Goal: Task Accomplishment & Management: Complete application form

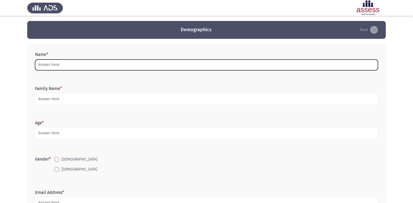
click at [155, 64] on input "Name *" at bounding box center [206, 64] width 343 height 11
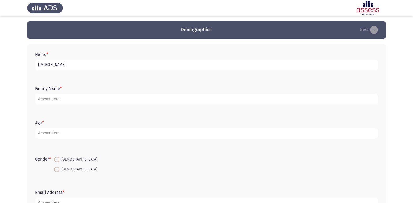
type input "[PERSON_NAME]"
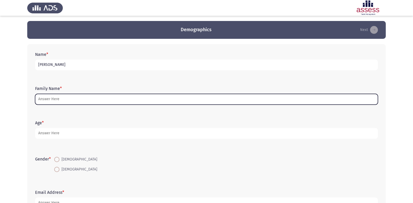
click at [152, 96] on input "Family Name *" at bounding box center [206, 99] width 343 height 11
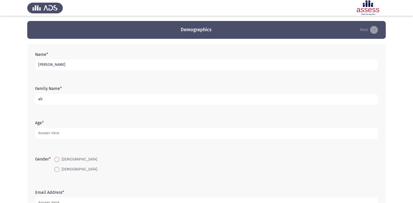
type input "a"
click at [147, 67] on input "[PERSON_NAME]" at bounding box center [206, 64] width 343 height 11
type input "o"
type input "[PERSON_NAME]"
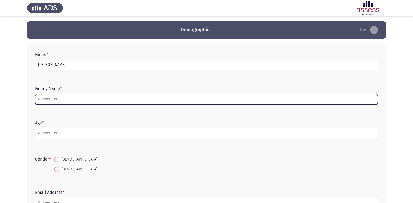
click at [125, 95] on input "Family Name *" at bounding box center [206, 99] width 343 height 11
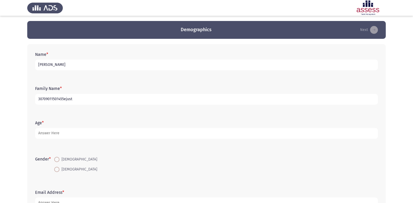
type input "30709011501455ejust"
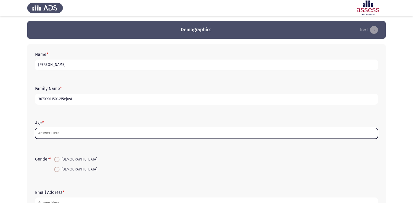
click at [63, 135] on input "Age *" at bounding box center [206, 133] width 343 height 11
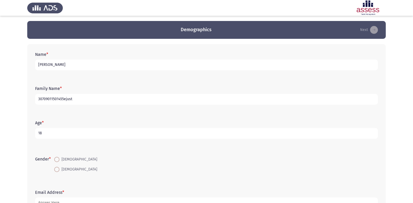
type input "18"
click at [58, 158] on span at bounding box center [56, 159] width 5 height 5
click at [58, 158] on input "[DEMOGRAPHIC_DATA]" at bounding box center [56, 159] width 5 height 5
radio input "true"
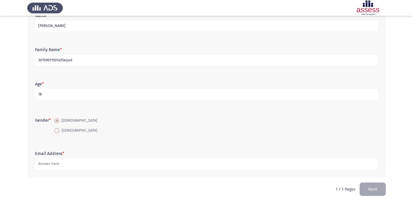
scroll to position [39, 0]
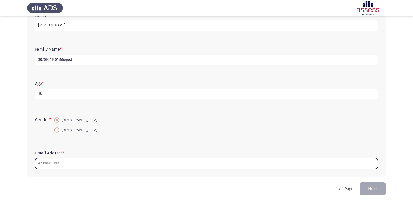
click at [71, 161] on input "Email Address *" at bounding box center [206, 163] width 343 height 11
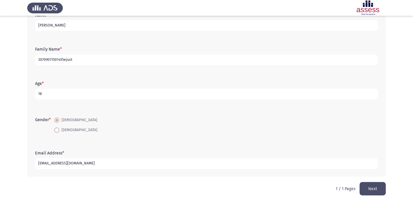
type input "[EMAIL_ADDRESS][DOMAIN_NAME]"
click at [367, 188] on button "Next" at bounding box center [373, 188] width 26 height 13
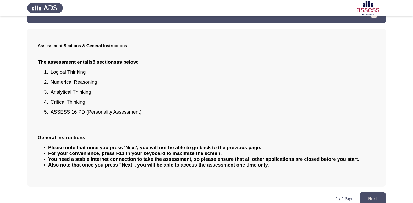
scroll to position [23, 0]
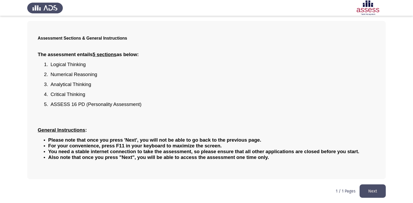
click at [366, 189] on button "Next" at bounding box center [373, 190] width 26 height 13
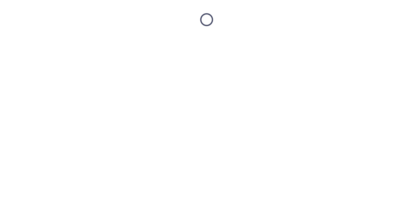
scroll to position [0, 0]
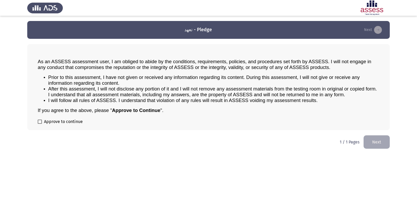
click at [41, 122] on span at bounding box center [40, 121] width 4 height 4
click at [40, 124] on input "Approve to continue" at bounding box center [40, 124] width 0 height 0
checkbox input "true"
click at [374, 143] on button "Next" at bounding box center [377, 141] width 26 height 13
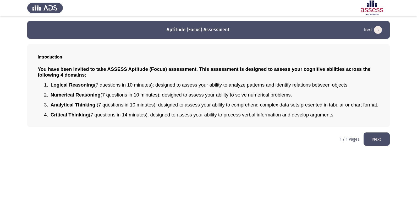
click at [375, 139] on button "Next" at bounding box center [377, 138] width 26 height 13
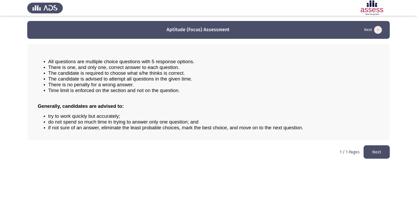
click at [379, 153] on button "Next" at bounding box center [377, 151] width 26 height 13
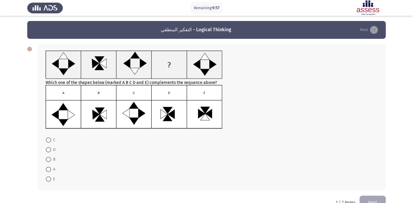
scroll to position [14, 0]
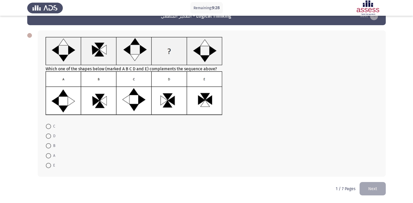
click at [47, 137] on span at bounding box center [48, 135] width 5 height 5
click at [47, 137] on input "D" at bounding box center [48, 135] width 5 height 5
radio input "true"
click at [373, 189] on button "Next" at bounding box center [373, 188] width 26 height 13
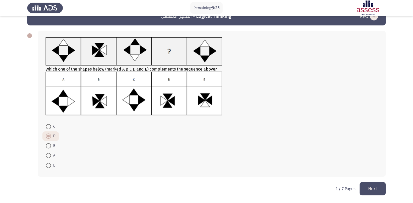
scroll to position [0, 0]
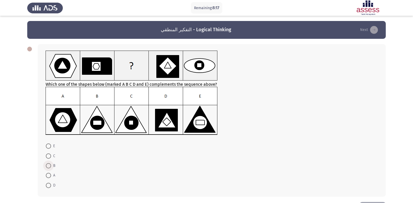
click at [48, 166] on span at bounding box center [48, 165] width 5 height 5
click at [48, 166] on input "B" at bounding box center [48, 165] width 5 height 5
radio input "true"
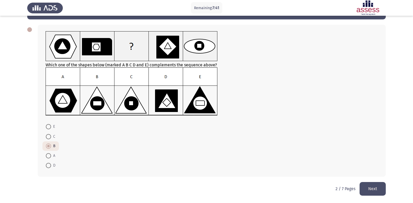
click at [373, 189] on button "Next" at bounding box center [373, 188] width 26 height 13
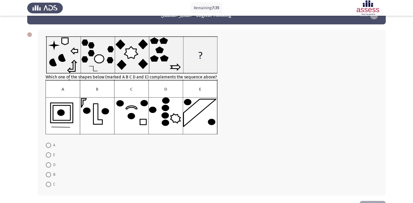
scroll to position [26, 0]
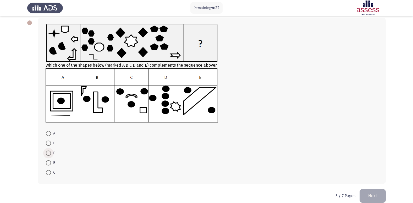
click at [51, 154] on span at bounding box center [48, 152] width 5 height 5
click at [51, 154] on input "D" at bounding box center [48, 152] width 5 height 5
radio input "true"
click at [369, 194] on button "Next" at bounding box center [373, 195] width 26 height 13
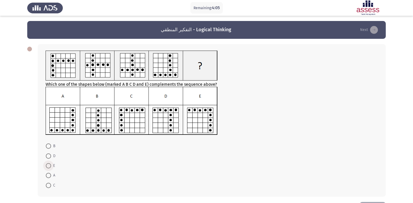
click at [48, 168] on span at bounding box center [48, 165] width 5 height 5
click at [48, 168] on input "E" at bounding box center [48, 165] width 5 height 5
radio input "true"
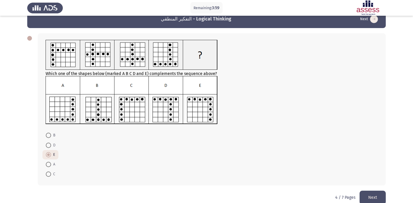
scroll to position [19, 0]
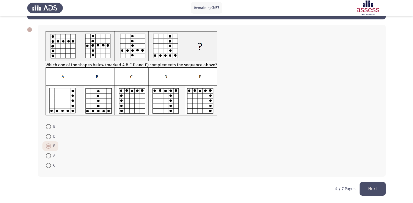
click at [369, 186] on button "Next" at bounding box center [373, 188] width 26 height 13
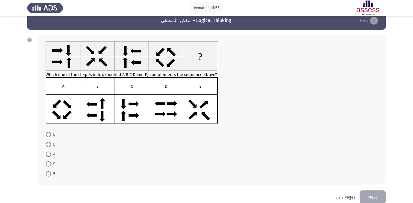
scroll to position [18, 0]
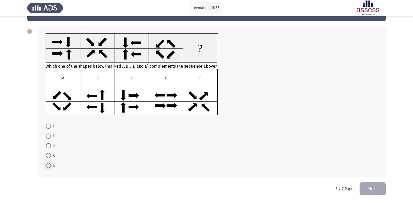
click at [47, 166] on span at bounding box center [48, 165] width 5 height 5
click at [47, 166] on input "B" at bounding box center [48, 165] width 5 height 5
radio input "true"
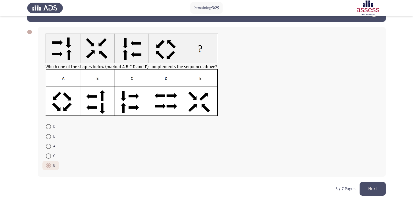
click at [372, 189] on button "Next" at bounding box center [373, 188] width 26 height 13
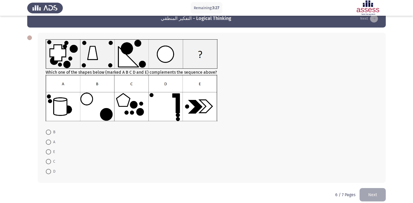
scroll to position [17, 0]
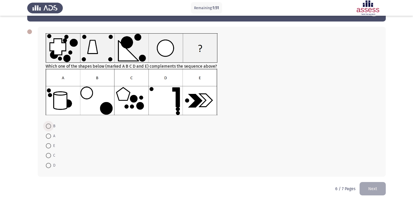
click at [50, 127] on span at bounding box center [48, 125] width 5 height 5
click at [50, 127] on input "B" at bounding box center [48, 125] width 5 height 5
radio input "true"
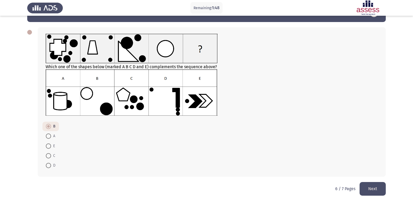
click at [374, 186] on button "Next" at bounding box center [373, 188] width 26 height 13
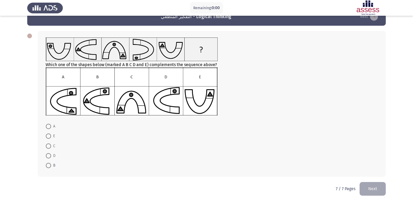
scroll to position [0, 0]
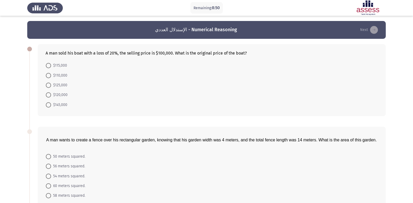
click at [51, 87] on span at bounding box center [48, 85] width 5 height 5
click at [51, 87] on input "$125,000" at bounding box center [48, 85] width 5 height 5
radio input "true"
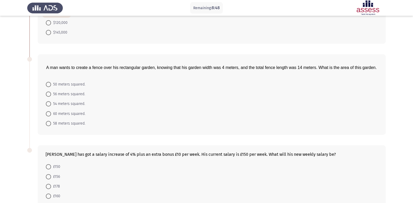
scroll to position [79, 0]
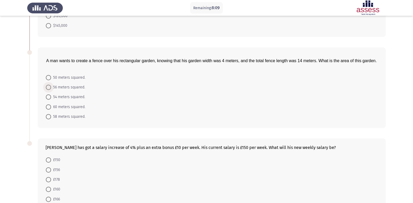
click at [49, 87] on span at bounding box center [48, 87] width 5 height 5
click at [49, 87] on input "56 meters squared." at bounding box center [48, 87] width 5 height 5
radio input "true"
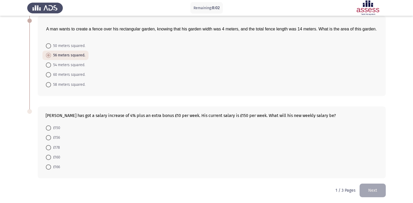
scroll to position [112, 0]
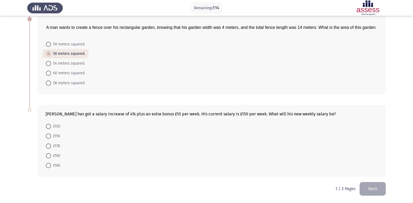
click at [51, 164] on span at bounding box center [48, 165] width 5 height 5
click at [51, 164] on input "£166" at bounding box center [48, 165] width 5 height 5
radio input "true"
click at [372, 186] on button "Next" at bounding box center [373, 188] width 26 height 13
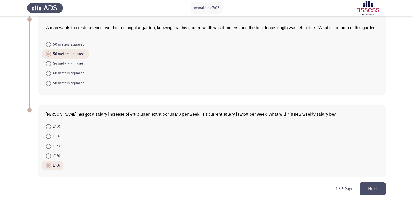
scroll to position [0, 0]
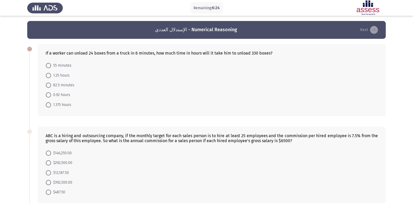
click at [49, 106] on span at bounding box center [48, 104] width 5 height 5
click at [49, 106] on input "1.375 hours" at bounding box center [48, 104] width 5 height 5
radio input "true"
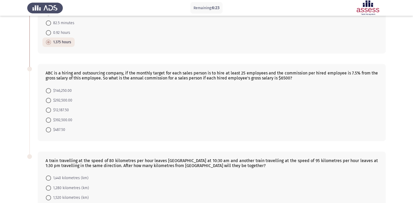
scroll to position [79, 0]
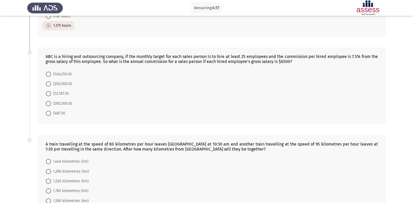
click at [49, 74] on span at bounding box center [48, 74] width 5 height 5
click at [49, 74] on input "$146,250.00" at bounding box center [48, 74] width 5 height 5
radio input "true"
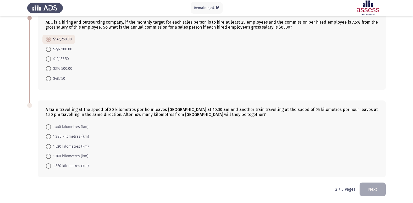
scroll to position [113, 0]
click at [51, 146] on span "1,520 kilometres (km)" at bounding box center [70, 146] width 38 height 6
click at [51, 146] on input "1,520 kilometres (km)" at bounding box center [48, 145] width 5 height 5
radio input "true"
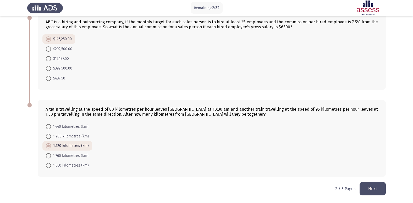
click at [374, 192] on button "Next" at bounding box center [373, 188] width 26 height 13
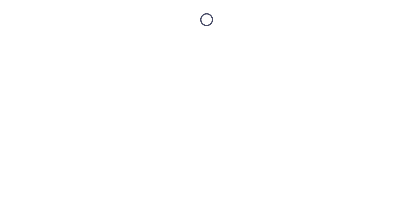
scroll to position [0, 0]
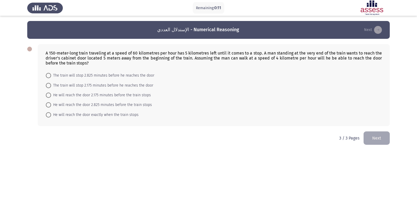
click at [49, 116] on span at bounding box center [48, 114] width 5 height 5
click at [49, 116] on input "He will reach the door exactly when the train stops" at bounding box center [48, 114] width 5 height 5
radio input "true"
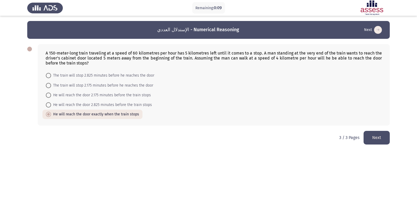
click at [376, 139] on button "Next" at bounding box center [377, 137] width 26 height 13
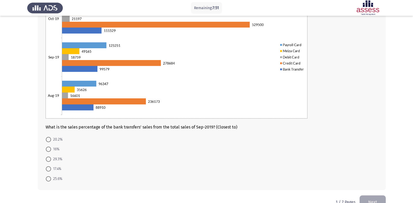
scroll to position [52, 0]
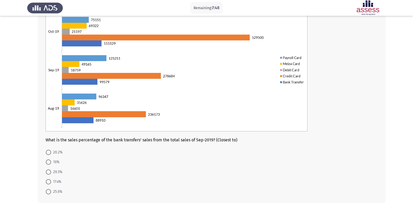
click at [51, 162] on span "16%" at bounding box center [55, 162] width 8 height 6
click at [51, 162] on input "16%" at bounding box center [48, 161] width 5 height 5
radio input "true"
click at [52, 180] on span "17.4%" at bounding box center [56, 181] width 10 height 6
click at [51, 180] on input "17.4%" at bounding box center [48, 181] width 5 height 5
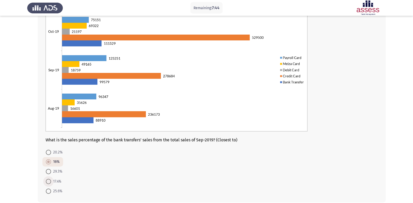
radio input "true"
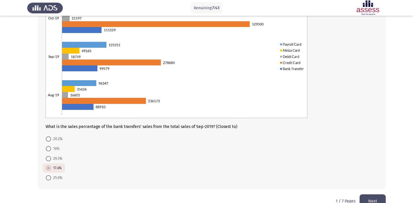
scroll to position [78, 0]
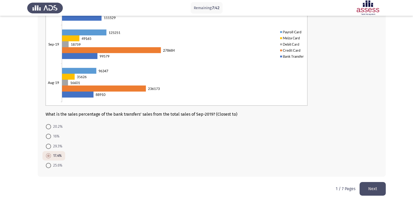
click at [371, 187] on button "Next" at bounding box center [373, 188] width 26 height 13
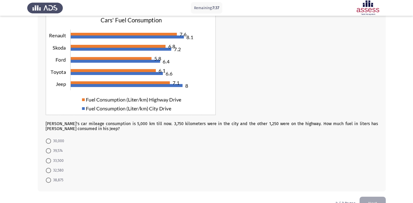
scroll to position [26, 0]
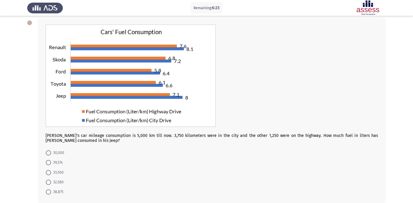
click at [51, 191] on span "38,875" at bounding box center [57, 192] width 12 height 6
click at [51, 191] on input "38,875" at bounding box center [48, 191] width 5 height 5
radio input "true"
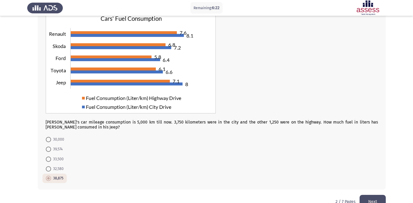
scroll to position [52, 0]
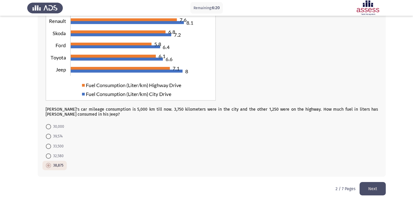
click at [376, 188] on button "Next" at bounding box center [373, 188] width 26 height 13
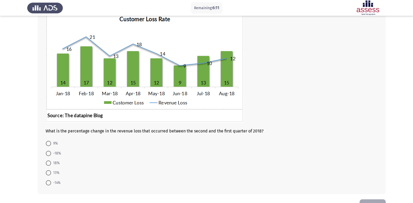
scroll to position [26, 0]
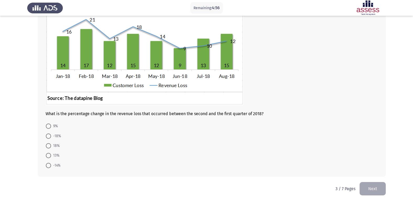
click at [48, 138] on span at bounding box center [48, 135] width 5 height 5
click at [48, 138] on input "-18%" at bounding box center [48, 135] width 5 height 5
radio input "true"
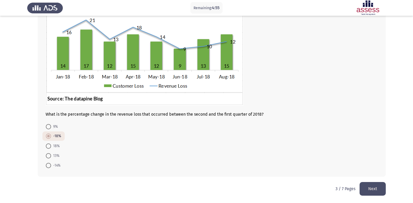
click at [376, 192] on button "Next" at bounding box center [373, 188] width 26 height 13
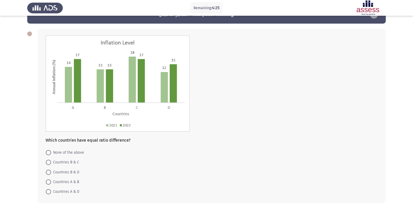
scroll to position [41, 0]
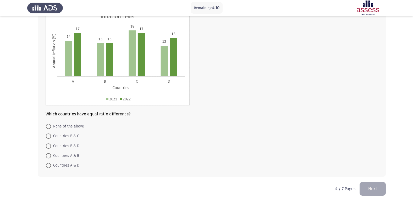
click at [49, 165] on span at bounding box center [48, 165] width 5 height 5
click at [49, 165] on input "Countries A & D" at bounding box center [48, 165] width 5 height 5
radio input "true"
click at [375, 190] on button "Next" at bounding box center [373, 188] width 26 height 13
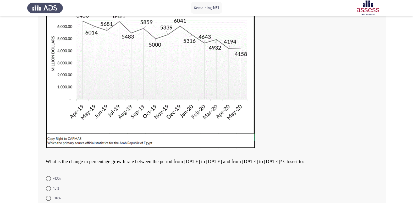
scroll to position [120, 0]
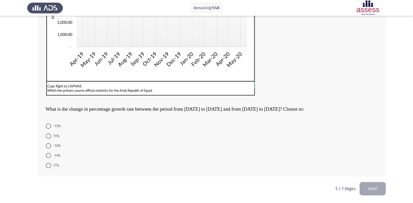
click at [49, 147] on span at bounding box center [48, 145] width 5 height 5
click at [49, 147] on input "-16%" at bounding box center [48, 145] width 5 height 5
radio input "true"
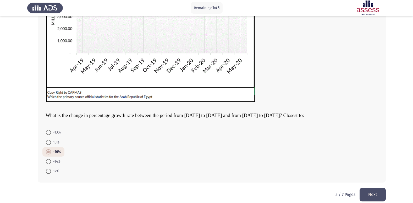
scroll to position [120, 0]
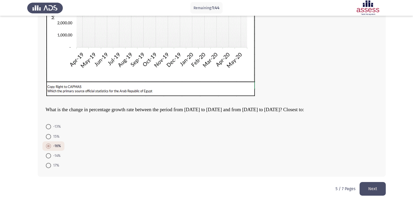
click at [378, 187] on button "Next" at bounding box center [373, 188] width 26 height 13
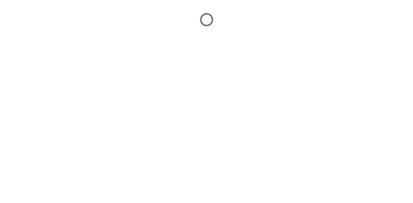
scroll to position [0, 0]
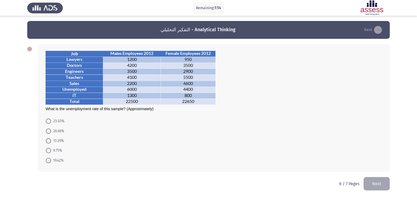
click at [48, 121] on span at bounding box center [48, 120] width 5 height 5
click at [48, 121] on input "23.03%" at bounding box center [48, 120] width 5 height 5
radio input "true"
click at [374, 183] on button "Next" at bounding box center [377, 182] width 26 height 13
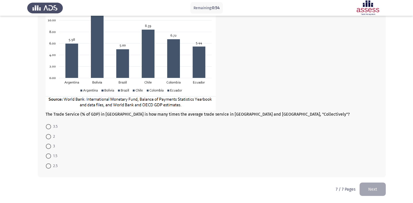
scroll to position [52, 0]
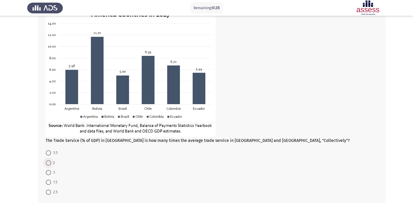
click at [47, 162] on span at bounding box center [48, 162] width 5 height 5
click at [47, 162] on input "2" at bounding box center [48, 162] width 5 height 5
radio input "true"
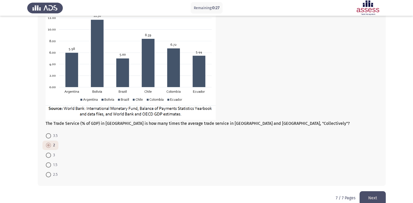
scroll to position [79, 0]
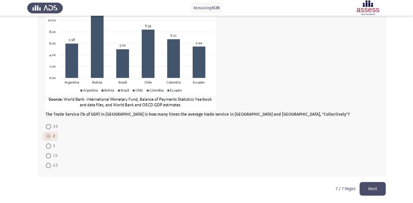
click at [375, 187] on button "Next" at bounding box center [373, 188] width 26 height 13
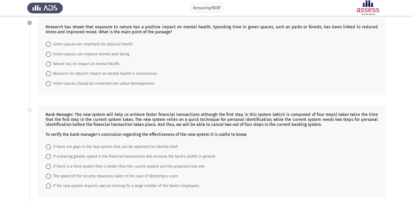
scroll to position [0, 0]
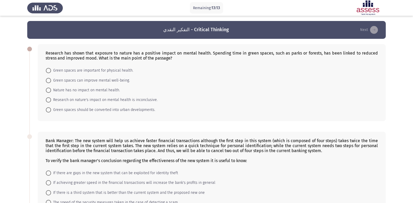
click at [51, 80] on span "Green spaces can improve mental well-being." at bounding box center [90, 80] width 79 height 6
click at [51, 80] on input "Green spaces can improve mental well-being." at bounding box center [48, 80] width 5 height 5
radio input "true"
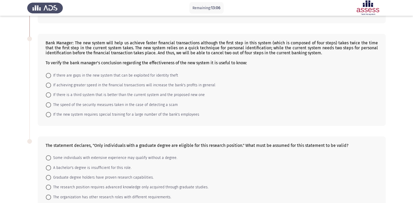
scroll to position [105, 0]
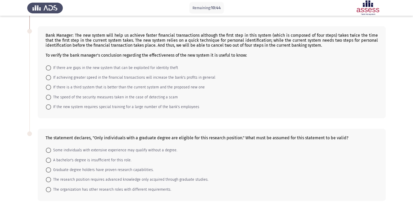
click at [68, 80] on span "If achieving greater speed in the financial transactions will increase the bank…" at bounding box center [133, 77] width 164 height 6
click at [51, 80] on input "If achieving greater speed in the financial transactions will increase the bank…" at bounding box center [48, 77] width 5 height 5
radio input "true"
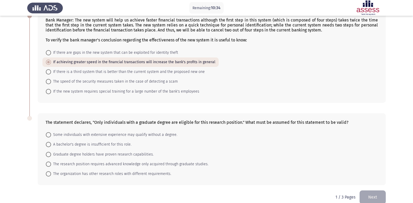
scroll to position [128, 0]
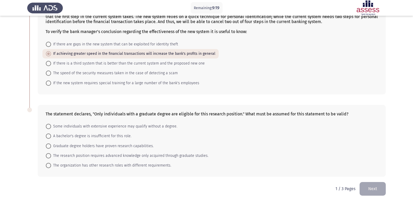
click at [86, 148] on span "Graduate degree holders have proven research capabilities." at bounding box center [102, 146] width 103 height 6
click at [51, 148] on input "Graduate degree holders have proven research capabilities." at bounding box center [48, 145] width 5 height 5
radio input "true"
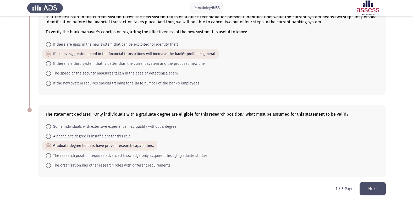
click at [376, 187] on button "Next" at bounding box center [373, 188] width 26 height 13
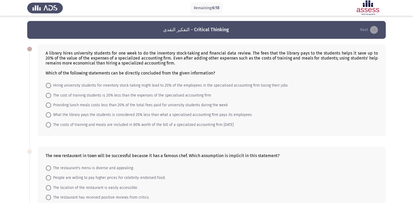
click at [56, 116] on span "What the library pays the students is considered 20% less than what a specialis…" at bounding box center [151, 115] width 201 height 6
click at [51, 116] on input "What the library pays the students is considered 20% less than what a specialis…" at bounding box center [48, 114] width 5 height 5
radio input "true"
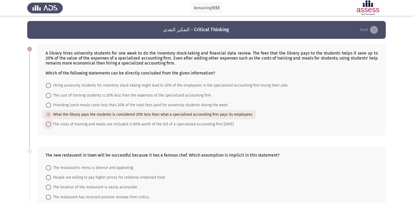
click at [54, 125] on span "The costs of training and meals are included in 80% worth of the bill of a spec…" at bounding box center [142, 124] width 183 height 6
click at [51, 125] on input "The costs of training and meals are included in 80% worth of the bill of a spec…" at bounding box center [48, 124] width 5 height 5
radio input "true"
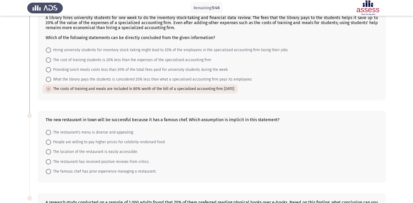
scroll to position [26, 0]
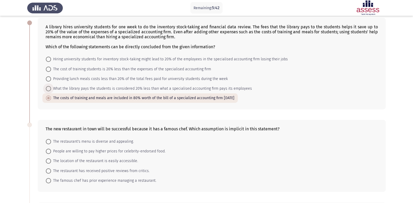
click at [58, 91] on span "What the library pays the students is considered 20% less than what a specialis…" at bounding box center [151, 88] width 201 height 6
click at [51, 91] on input "What the library pays the students is considered 20% less than what a specialis…" at bounding box center [48, 88] width 5 height 5
radio input "true"
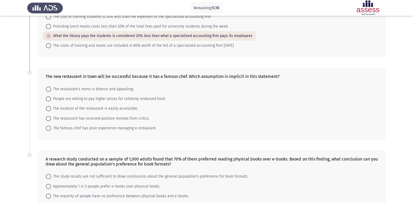
scroll to position [52, 0]
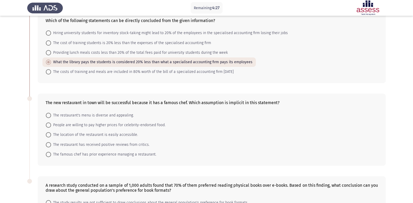
click at [104, 125] on span "People are willing to pay higher prices for celebrity-endorsed food." at bounding box center [108, 125] width 114 height 6
click at [51, 125] on input "People are willing to pay higher prices for celebrity-endorsed food." at bounding box center [48, 124] width 5 height 5
radio input "true"
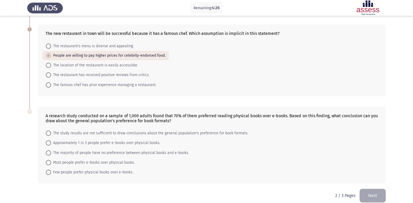
scroll to position [128, 0]
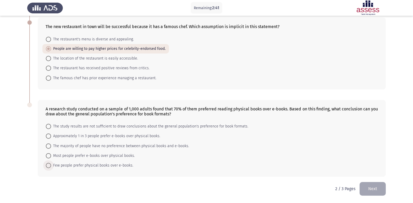
click at [58, 165] on span "Few people prefer physical books over e-books." at bounding box center [92, 165] width 82 height 6
click at [51, 165] on input "Few people prefer physical books over e-books." at bounding box center [48, 165] width 5 height 5
radio input "true"
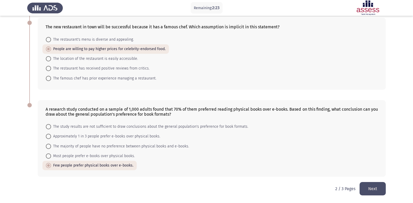
click at [58, 127] on span "The study results are not sufficient to draw conclusions about the general popu…" at bounding box center [149, 126] width 197 height 6
click at [51, 127] on input "The study results are not sufficient to draw conclusions about the general popu…" at bounding box center [48, 126] width 5 height 5
radio input "true"
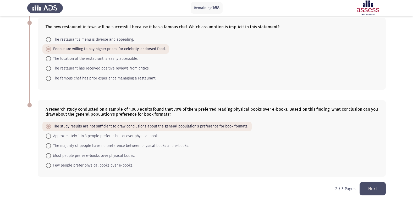
click at [72, 138] on span "Approximately 1 in 3 people prefer e-books over physical books." at bounding box center [105, 136] width 109 height 6
click at [51, 138] on input "Approximately 1 in 3 people prefer e-books over physical books." at bounding box center [48, 135] width 5 height 5
radio input "true"
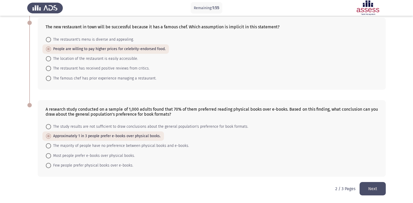
click at [370, 188] on button "Next" at bounding box center [373, 188] width 26 height 13
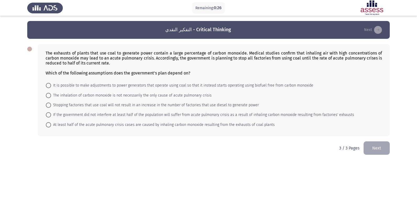
click at [255, 116] on span "If the government did not interfere at least half of the population will suffer…" at bounding box center [202, 115] width 303 height 6
click at [51, 116] on input "If the government did not interfere at least half of the population will suffer…" at bounding box center [48, 114] width 5 height 5
radio input "true"
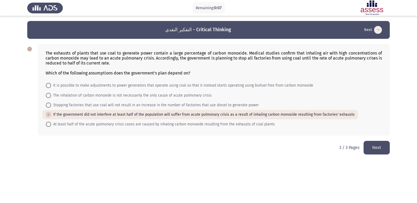
click at [376, 147] on button "Next" at bounding box center [377, 147] width 26 height 13
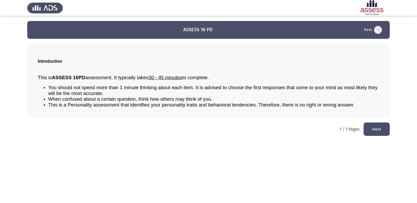
click at [386, 128] on button "Next" at bounding box center [377, 128] width 26 height 13
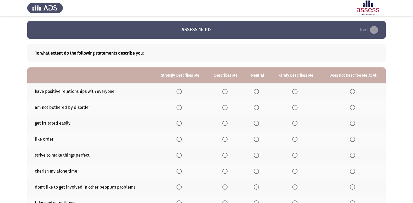
click at [182, 90] on label "Select an option" at bounding box center [180, 91] width 7 height 5
click at [182, 90] on input "Select an option" at bounding box center [179, 91] width 5 height 5
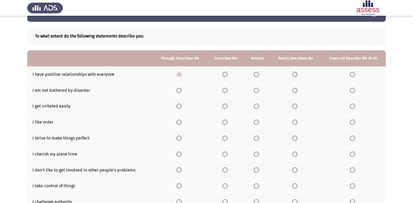
scroll to position [26, 0]
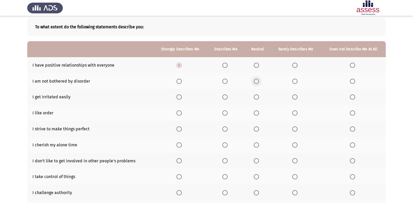
click at [256, 82] on span "Select an option" at bounding box center [256, 81] width 5 height 5
click at [256, 82] on input "Select an option" at bounding box center [256, 81] width 5 height 5
click at [225, 115] on span "Select an option" at bounding box center [224, 112] width 5 height 5
click at [225, 115] on input "Select an option" at bounding box center [224, 112] width 5 height 5
click at [226, 97] on span "Select an option" at bounding box center [224, 96] width 5 height 5
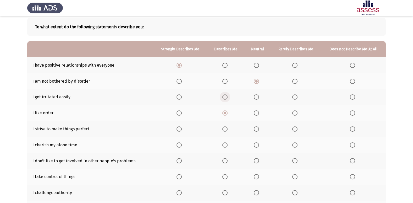
click at [226, 97] on input "Select an option" at bounding box center [224, 96] width 5 height 5
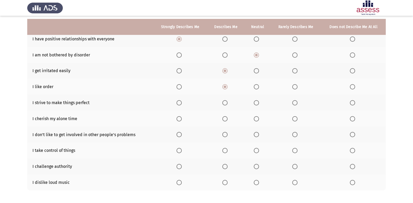
scroll to position [76, 0]
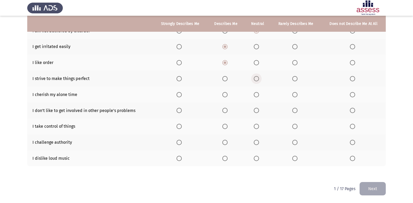
click at [258, 80] on span "Select an option" at bounding box center [256, 78] width 5 height 5
click at [258, 80] on input "Select an option" at bounding box center [256, 78] width 5 height 5
click at [224, 96] on span "Select an option" at bounding box center [224, 94] width 5 height 5
click at [224, 96] on input "Select an option" at bounding box center [224, 94] width 5 height 5
click at [224, 111] on span "Select an option" at bounding box center [224, 110] width 5 height 5
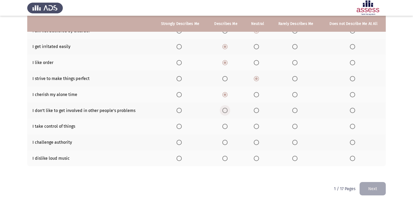
click at [224, 111] on input "Select an option" at bounding box center [224, 110] width 5 height 5
click at [257, 125] on span "Select an option" at bounding box center [256, 126] width 5 height 5
click at [257, 125] on input "Select an option" at bounding box center [256, 126] width 5 height 5
click at [296, 143] on span "Select an option" at bounding box center [294, 142] width 5 height 5
click at [296, 143] on input "Select an option" at bounding box center [294, 142] width 5 height 5
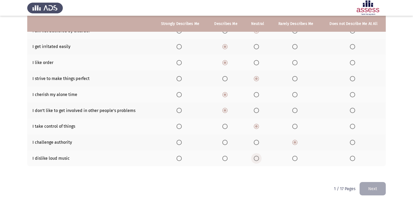
click at [257, 158] on span "Select an option" at bounding box center [256, 158] width 5 height 5
click at [257, 158] on input "Select an option" at bounding box center [256, 158] width 5 height 5
click at [369, 192] on button "Next" at bounding box center [373, 188] width 26 height 13
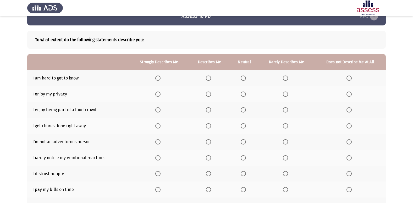
scroll to position [26, 0]
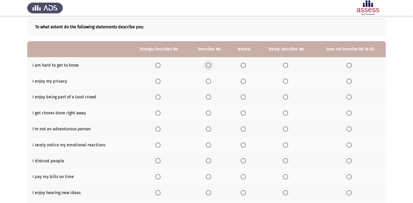
click at [208, 66] on span "Select an option" at bounding box center [208, 65] width 5 height 5
click at [208, 66] on input "Select an option" at bounding box center [208, 65] width 5 height 5
click at [157, 81] on span "Select an option" at bounding box center [157, 81] width 5 height 5
click at [157, 81] on input "Select an option" at bounding box center [157, 81] width 5 height 5
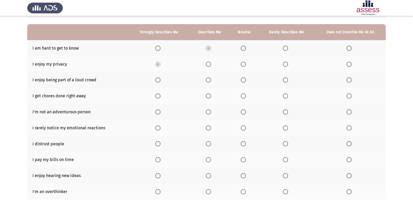
scroll to position [52, 0]
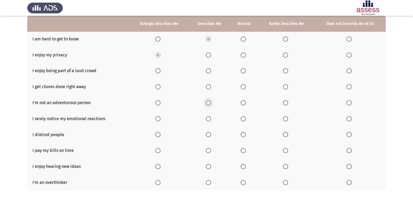
click at [209, 103] on span "Select an option" at bounding box center [208, 102] width 5 height 5
click at [209, 103] on input "Select an option" at bounding box center [208, 102] width 5 height 5
click at [209, 71] on span "Select an option" at bounding box center [208, 70] width 5 height 5
click at [209, 71] on input "Select an option" at bounding box center [208, 70] width 5 height 5
click at [243, 87] on span "Select an option" at bounding box center [243, 86] width 5 height 5
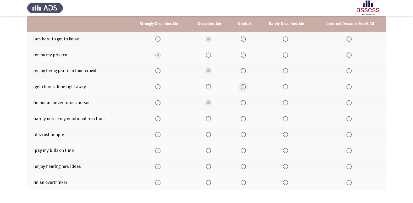
click at [243, 87] on input "Select an option" at bounding box center [243, 86] width 5 height 5
click at [287, 119] on span "Select an option" at bounding box center [285, 118] width 5 height 5
click at [287, 119] on input "Select an option" at bounding box center [285, 118] width 5 height 5
click at [349, 119] on span "Select an option" at bounding box center [349, 118] width 5 height 5
click at [349, 119] on input "Select an option" at bounding box center [349, 118] width 5 height 5
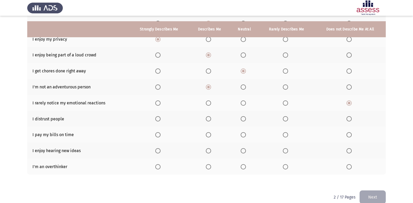
scroll to position [76, 0]
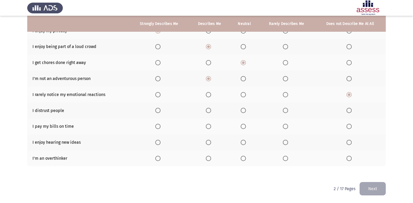
click at [347, 111] on span "Select an option" at bounding box center [349, 110] width 5 height 5
click at [347, 111] on input "Select an option" at bounding box center [349, 110] width 5 height 5
click at [158, 124] on span "Select an option" at bounding box center [157, 126] width 5 height 5
click at [158, 124] on input "Select an option" at bounding box center [157, 126] width 5 height 5
click at [157, 140] on span "Select an option" at bounding box center [157, 142] width 5 height 5
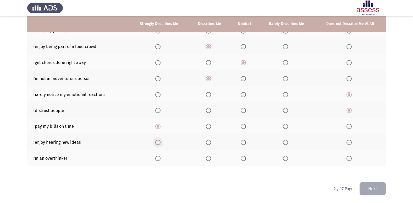
click at [157, 140] on input "Select an option" at bounding box center [157, 142] width 5 height 5
click at [208, 158] on span "Select an option" at bounding box center [208, 158] width 5 height 5
click at [208, 158] on input "Select an option" at bounding box center [208, 158] width 5 height 5
click at [366, 188] on button "Next" at bounding box center [373, 188] width 26 height 13
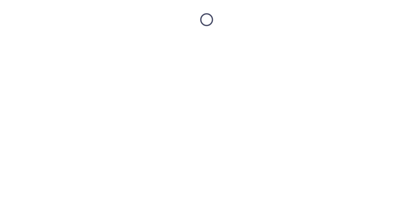
scroll to position [0, 0]
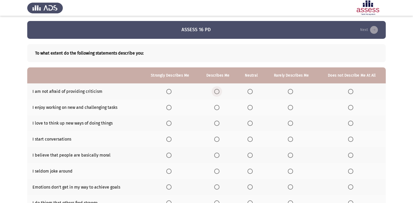
click at [217, 93] on span "Select an option" at bounding box center [216, 91] width 5 height 5
click at [217, 93] on input "Select an option" at bounding box center [216, 91] width 5 height 5
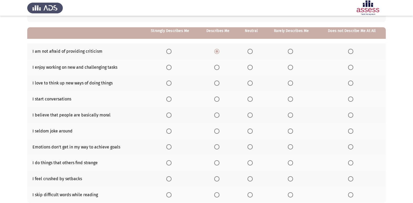
scroll to position [52, 0]
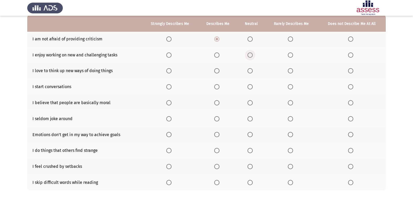
click at [250, 53] on span "Select an option" at bounding box center [250, 54] width 5 height 5
click at [250, 53] on input "Select an option" at bounding box center [250, 54] width 5 height 5
click at [219, 70] on span "Select an option" at bounding box center [216, 70] width 5 height 5
click at [219, 70] on input "Select an option" at bounding box center [216, 70] width 5 height 5
click at [350, 86] on span "Select an option" at bounding box center [350, 86] width 5 height 5
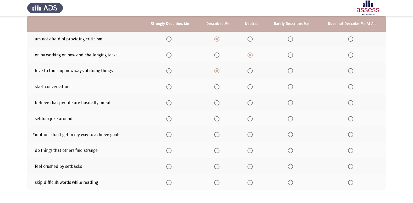
click at [350, 86] on input "Select an option" at bounding box center [350, 86] width 5 height 5
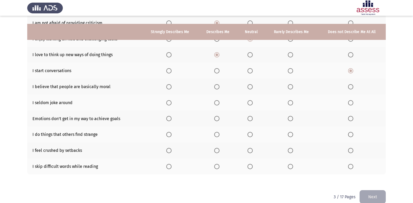
scroll to position [76, 0]
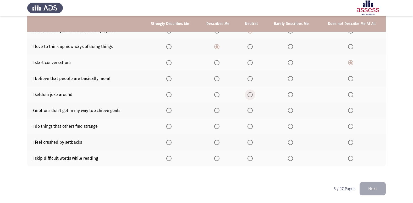
click at [252, 95] on span "Select an option" at bounding box center [250, 94] width 5 height 5
click at [252, 95] on input "Select an option" at bounding box center [250, 94] width 5 height 5
click at [290, 95] on span "Select an option" at bounding box center [290, 94] width 5 height 5
click at [290, 95] on input "Select an option" at bounding box center [290, 94] width 5 height 5
click at [251, 112] on span "Select an option" at bounding box center [250, 110] width 5 height 5
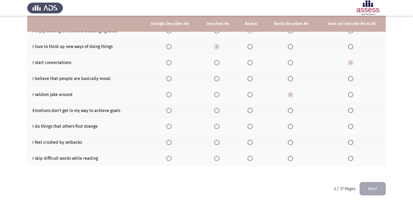
click at [251, 112] on input "Select an option" at bounding box center [250, 110] width 5 height 5
click at [250, 142] on span "Select an option" at bounding box center [250, 142] width 5 height 5
click at [250, 142] on input "Select an option" at bounding box center [250, 142] width 5 height 5
click at [218, 158] on span "Select an option" at bounding box center [216, 158] width 5 height 5
click at [218, 158] on input "Select an option" at bounding box center [216, 158] width 5 height 5
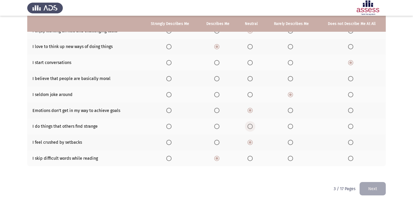
click at [252, 127] on span "Select an option" at bounding box center [250, 126] width 5 height 5
click at [252, 127] on input "Select an option" at bounding box center [250, 126] width 5 height 5
click at [216, 80] on span "Select an option" at bounding box center [216, 78] width 5 height 5
click at [216, 80] on input "Select an option" at bounding box center [216, 78] width 5 height 5
click at [376, 190] on button "Next" at bounding box center [373, 188] width 26 height 13
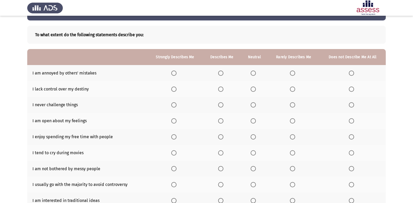
scroll to position [26, 0]
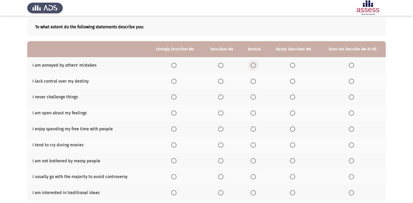
click at [255, 65] on span "Select an option" at bounding box center [253, 65] width 5 height 5
click at [255, 65] on input "Select an option" at bounding box center [253, 65] width 5 height 5
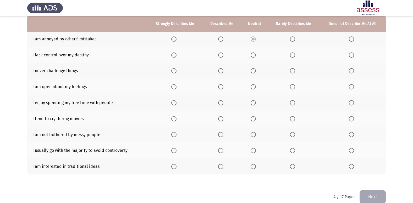
click at [223, 56] on span "Select an option" at bounding box center [220, 54] width 5 height 5
click at [223, 56] on input "Select an option" at bounding box center [220, 54] width 5 height 5
click at [294, 71] on span "Select an option" at bounding box center [292, 70] width 5 height 5
click at [294, 71] on input "Select an option" at bounding box center [292, 70] width 5 height 5
click at [292, 85] on span "Select an option" at bounding box center [292, 86] width 5 height 5
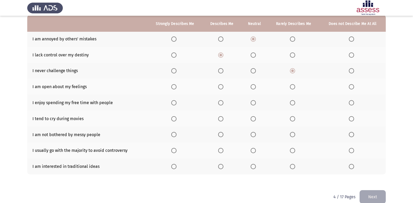
click at [292, 85] on input "Select an option" at bounding box center [292, 86] width 5 height 5
click at [353, 89] on span "Select an option" at bounding box center [351, 86] width 5 height 5
click at [353, 89] on input "Select an option" at bounding box center [351, 86] width 5 height 5
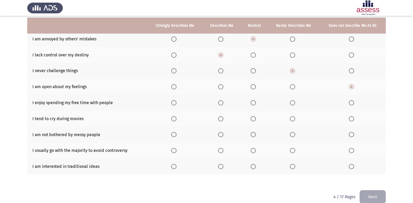
scroll to position [61, 0]
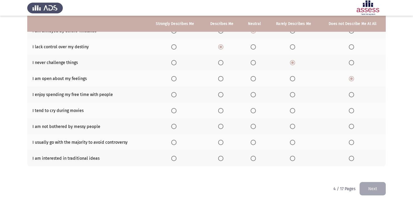
click at [256, 96] on span "Select an option" at bounding box center [253, 94] width 5 height 5
click at [256, 96] on input "Select an option" at bounding box center [253, 94] width 5 height 5
click at [354, 112] on span "Select an option" at bounding box center [351, 110] width 5 height 5
click at [354, 112] on input "Select an option" at bounding box center [351, 110] width 5 height 5
click at [253, 126] on span "Select an option" at bounding box center [253, 126] width 5 height 5
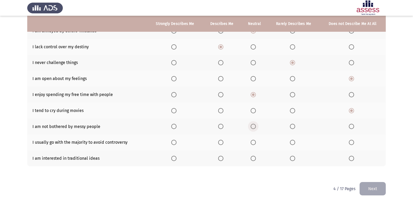
click at [253, 126] on input "Select an option" at bounding box center [253, 126] width 5 height 5
click at [221, 143] on span "Select an option" at bounding box center [220, 142] width 5 height 5
click at [221, 143] on input "Select an option" at bounding box center [220, 142] width 5 height 5
click at [254, 158] on span "Select an option" at bounding box center [253, 158] width 5 height 5
click at [254, 158] on input "Select an option" at bounding box center [253, 158] width 5 height 5
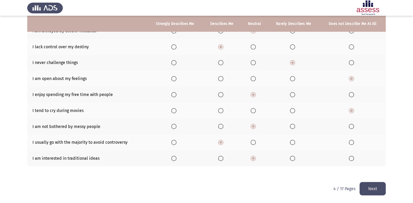
click at [373, 186] on button "Next" at bounding box center [373, 188] width 26 height 13
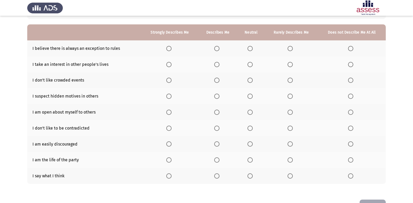
scroll to position [52, 0]
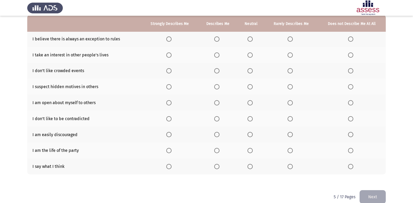
click at [217, 38] on span "Select an option" at bounding box center [216, 38] width 5 height 5
click at [217, 38] on input "Select an option" at bounding box center [216, 38] width 5 height 5
click at [215, 71] on span "Select an option" at bounding box center [216, 70] width 5 height 5
click at [215, 71] on input "Select an option" at bounding box center [216, 70] width 5 height 5
click at [291, 87] on span "Select an option" at bounding box center [290, 86] width 5 height 5
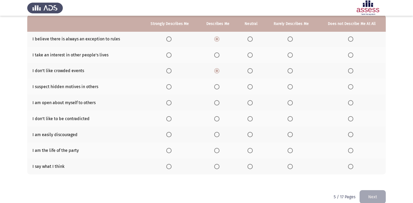
click at [291, 87] on input "Select an option" at bounding box center [290, 86] width 5 height 5
click at [218, 103] on span "Select an option" at bounding box center [216, 102] width 5 height 5
click at [218, 103] on input "Select an option" at bounding box center [216, 102] width 5 height 5
click at [249, 102] on span "Select an option" at bounding box center [250, 102] width 5 height 5
click at [249, 102] on input "Select an option" at bounding box center [250, 102] width 5 height 5
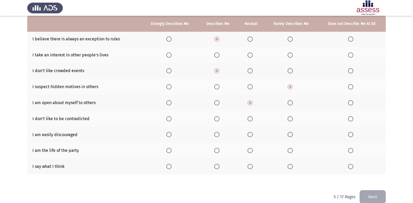
click at [288, 56] on span "Select an option" at bounding box center [290, 54] width 5 height 5
click at [288, 56] on input "Select an option" at bounding box center [290, 54] width 5 height 5
click at [292, 135] on span "Select an option" at bounding box center [290, 134] width 5 height 5
click at [292, 135] on input "Select an option" at bounding box center [290, 134] width 5 height 5
click at [290, 150] on span "Select an option" at bounding box center [290, 150] width 0 height 0
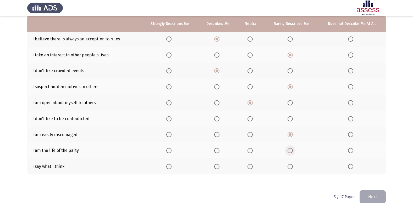
click at [290, 150] on input "Select an option" at bounding box center [290, 150] width 5 height 5
click at [289, 166] on span "Select an option" at bounding box center [290, 166] width 5 height 5
click at [289, 166] on input "Select an option" at bounding box center [290, 166] width 5 height 5
click at [252, 165] on span "Select an option" at bounding box center [250, 166] width 5 height 5
click at [252, 165] on input "Select an option" at bounding box center [250, 166] width 5 height 5
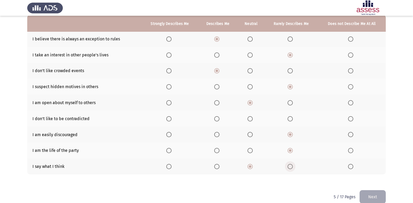
click at [289, 168] on span "Select an option" at bounding box center [290, 166] width 5 height 5
click at [289, 168] on input "Select an option" at bounding box center [290, 166] width 5 height 5
click at [251, 119] on span "Select an option" at bounding box center [250, 118] width 5 height 5
click at [251, 119] on input "Select an option" at bounding box center [250, 118] width 5 height 5
click at [381, 197] on button "Next" at bounding box center [373, 196] width 26 height 13
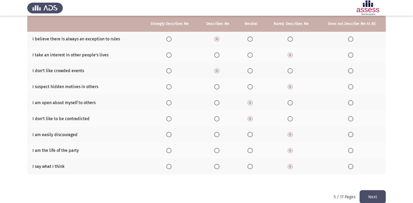
scroll to position [0, 0]
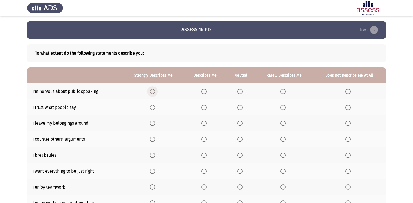
click at [153, 92] on span "Select an option" at bounding box center [152, 91] width 5 height 5
click at [153, 92] on input "Select an option" at bounding box center [152, 91] width 5 height 5
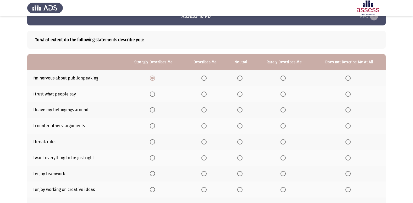
scroll to position [26, 0]
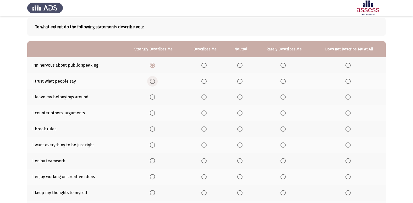
click at [152, 81] on span "Select an option" at bounding box center [152, 81] width 5 height 5
click at [152, 81] on input "Select an option" at bounding box center [152, 81] width 5 height 5
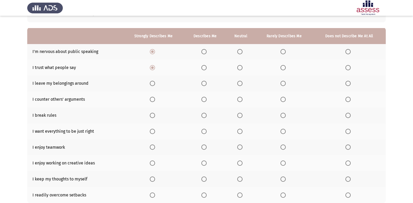
scroll to position [52, 0]
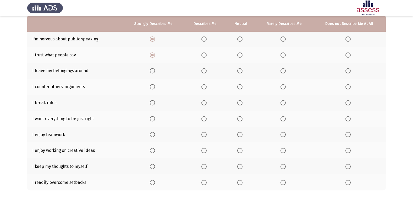
click at [239, 73] on span "Select an option" at bounding box center [239, 70] width 5 height 5
click at [239, 73] on input "Select an option" at bounding box center [239, 70] width 5 height 5
click at [284, 71] on span "Select an option" at bounding box center [283, 70] width 5 height 5
click at [284, 71] on input "Select an option" at bounding box center [283, 70] width 5 height 5
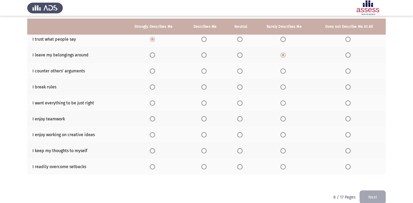
scroll to position [76, 0]
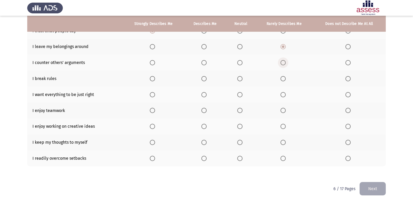
click at [282, 63] on span "Select an option" at bounding box center [283, 62] width 5 height 5
click at [282, 63] on input "Select an option" at bounding box center [283, 62] width 5 height 5
click at [284, 77] on span "Select an option" at bounding box center [283, 78] width 5 height 5
click at [284, 77] on input "Select an option" at bounding box center [283, 78] width 5 height 5
click at [205, 94] on span "Select an option" at bounding box center [203, 94] width 5 height 5
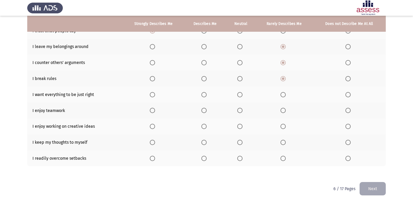
click at [205, 94] on input "Select an option" at bounding box center [203, 94] width 5 height 5
click at [205, 110] on span "Select an option" at bounding box center [203, 110] width 5 height 5
click at [205, 110] on input "Select an option" at bounding box center [203, 110] width 5 height 5
click at [204, 128] on span "Select an option" at bounding box center [203, 126] width 5 height 5
click at [204, 128] on input "Select an option" at bounding box center [203, 126] width 5 height 5
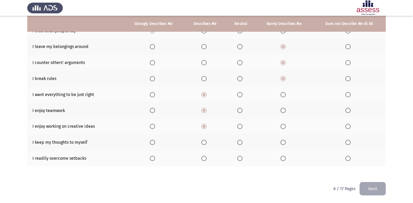
click at [203, 143] on span "Select an option" at bounding box center [203, 142] width 5 height 5
click at [203, 143] on input "Select an option" at bounding box center [203, 142] width 5 height 5
click at [205, 159] on span "Select an option" at bounding box center [203, 158] width 5 height 5
click at [205, 159] on input "Select an option" at bounding box center [203, 158] width 5 height 5
click at [369, 185] on button "Next" at bounding box center [373, 188] width 26 height 13
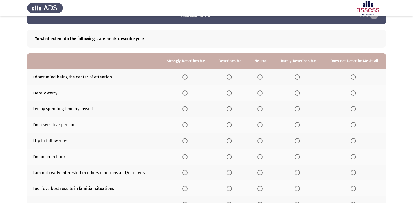
scroll to position [26, 0]
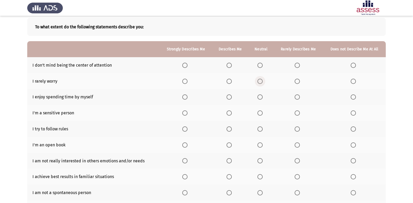
click at [263, 82] on span "Select an option" at bounding box center [260, 81] width 5 height 5
click at [263, 82] on input "Select an option" at bounding box center [260, 81] width 5 height 5
click at [260, 66] on span "Select an option" at bounding box center [260, 65] width 5 height 5
click at [260, 66] on input "Select an option" at bounding box center [260, 65] width 5 height 5
click at [231, 96] on span "Select an option" at bounding box center [229, 96] width 5 height 5
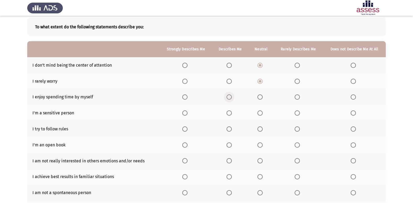
click at [231, 96] on input "Select an option" at bounding box center [229, 96] width 5 height 5
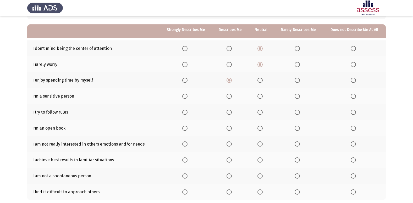
scroll to position [52, 0]
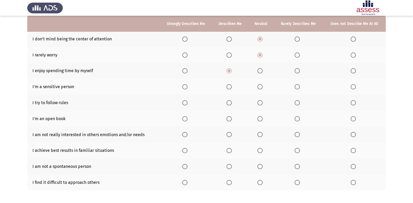
click at [232, 89] on span "Select an option" at bounding box center [229, 86] width 5 height 5
click at [232, 89] on input "Select an option" at bounding box center [229, 86] width 5 height 5
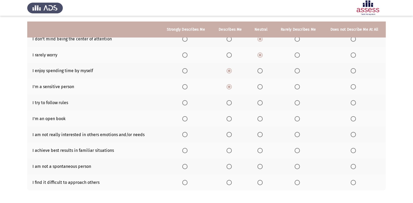
scroll to position [76, 0]
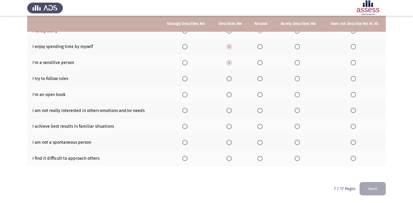
click at [231, 80] on span "Select an option" at bounding box center [229, 78] width 5 height 5
click at [231, 80] on input "Select an option" at bounding box center [229, 78] width 5 height 5
click at [261, 96] on span "Select an option" at bounding box center [260, 94] width 5 height 5
click at [261, 96] on input "Select an option" at bounding box center [260, 94] width 5 height 5
click at [262, 111] on span "Select an option" at bounding box center [260, 110] width 5 height 5
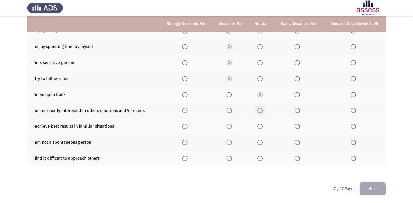
click at [262, 111] on input "Select an option" at bounding box center [260, 110] width 5 height 5
click at [230, 111] on span "Select an option" at bounding box center [229, 110] width 5 height 5
click at [230, 111] on input "Select an option" at bounding box center [229, 110] width 5 height 5
click at [261, 142] on span "Select an option" at bounding box center [260, 142] width 5 height 5
click at [261, 142] on input "Select an option" at bounding box center [260, 142] width 5 height 5
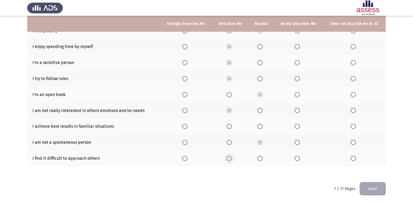
click at [228, 156] on span "Select an option" at bounding box center [229, 158] width 5 height 5
click at [228, 156] on input "Select an option" at bounding box center [229, 158] width 5 height 5
click at [230, 126] on span "Select an option" at bounding box center [229, 126] width 5 height 5
click at [230, 126] on input "Select an option" at bounding box center [229, 126] width 5 height 5
click at [372, 186] on button "Next" at bounding box center [373, 188] width 26 height 13
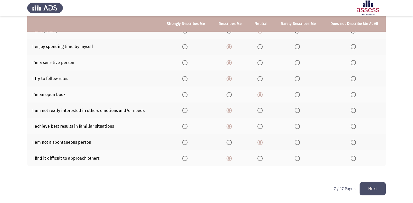
scroll to position [0, 0]
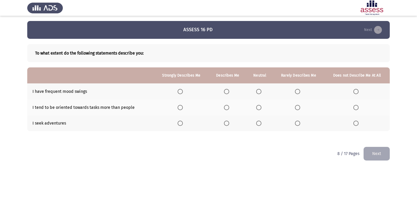
click at [296, 92] on span "Select an option" at bounding box center [297, 91] width 5 height 5
click at [296, 92] on input "Select an option" at bounding box center [297, 91] width 5 height 5
click at [228, 108] on span "Select an option" at bounding box center [226, 107] width 5 height 5
click at [228, 108] on input "Select an option" at bounding box center [226, 107] width 5 height 5
click at [228, 123] on span "Select an option" at bounding box center [226, 122] width 5 height 5
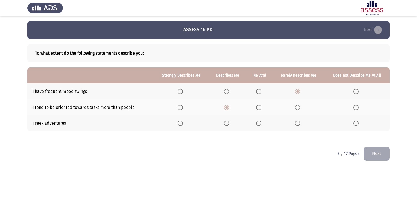
click at [228, 123] on input "Select an option" at bounding box center [226, 122] width 5 height 5
click at [381, 155] on button "Next" at bounding box center [377, 153] width 26 height 13
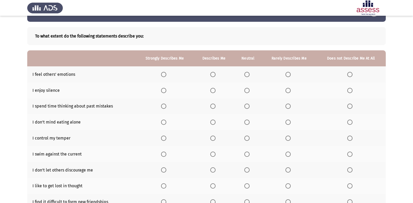
scroll to position [26, 0]
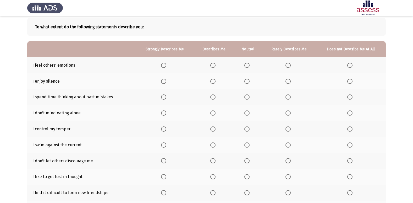
click at [247, 66] on span "Select an option" at bounding box center [246, 65] width 5 height 5
click at [247, 66] on input "Select an option" at bounding box center [246, 65] width 5 height 5
click at [211, 81] on span "Select an option" at bounding box center [212, 81] width 5 height 5
click at [211, 81] on input "Select an option" at bounding box center [212, 81] width 5 height 5
click at [248, 98] on span "Select an option" at bounding box center [246, 96] width 5 height 5
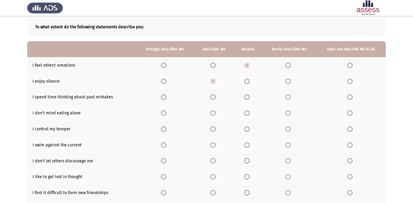
click at [248, 98] on input "Select an option" at bounding box center [246, 96] width 5 height 5
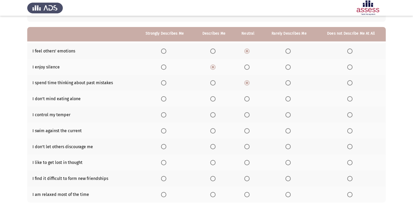
scroll to position [52, 0]
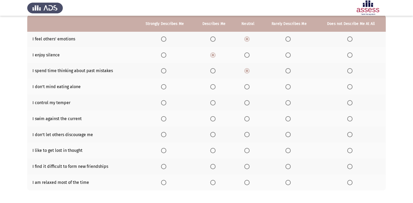
click at [213, 87] on span "Select an option" at bounding box center [213, 87] width 0 height 0
click at [213, 86] on input "Select an option" at bounding box center [212, 86] width 5 height 5
click at [246, 103] on span "Select an option" at bounding box center [246, 102] width 5 height 5
click at [246, 103] on input "Select an option" at bounding box center [246, 102] width 5 height 5
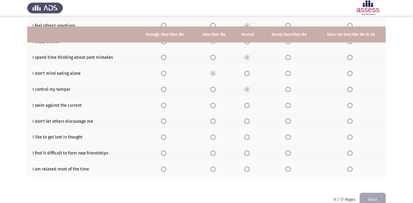
scroll to position [76, 0]
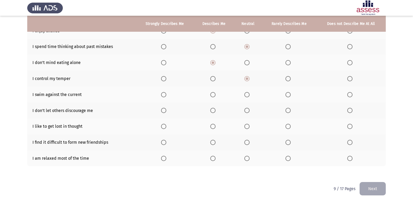
click at [287, 94] on span "Select an option" at bounding box center [288, 94] width 5 height 5
click at [287, 94] on input "Select an option" at bounding box center [288, 94] width 5 height 5
click at [212, 112] on span "Select an option" at bounding box center [212, 110] width 5 height 5
click at [212, 112] on input "Select an option" at bounding box center [212, 110] width 5 height 5
click at [289, 127] on span "Select an option" at bounding box center [288, 126] width 5 height 5
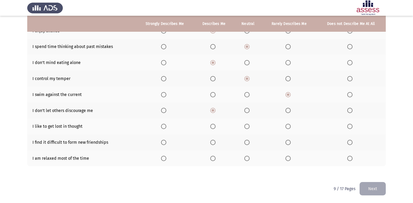
click at [289, 127] on input "Select an option" at bounding box center [288, 126] width 5 height 5
click at [163, 142] on span "Select an option" at bounding box center [163, 142] width 5 height 5
click at [163, 142] on input "Select an option" at bounding box center [163, 142] width 5 height 5
click at [247, 160] on span "Select an option" at bounding box center [246, 158] width 5 height 5
click at [247, 160] on input "Select an option" at bounding box center [246, 158] width 5 height 5
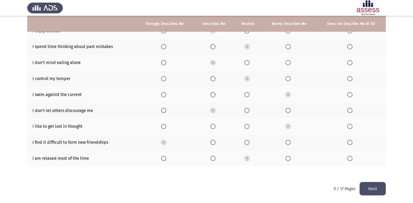
click at [363, 187] on button "Next" at bounding box center [373, 188] width 26 height 13
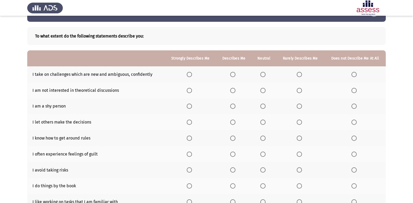
scroll to position [26, 0]
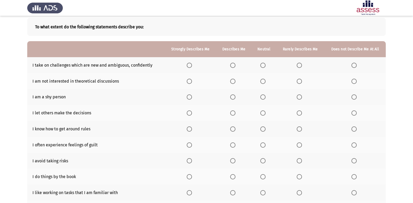
click at [232, 98] on span "Select an option" at bounding box center [232, 96] width 5 height 5
click at [232, 98] on input "Select an option" at bounding box center [232, 96] width 5 height 5
click at [301, 81] on span "Select an option" at bounding box center [299, 81] width 5 height 5
click at [301, 81] on input "Select an option" at bounding box center [299, 81] width 5 height 5
click at [301, 65] on span "Select an option" at bounding box center [299, 65] width 5 height 5
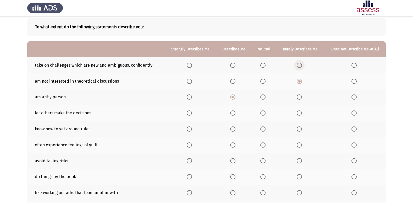
click at [301, 65] on input "Select an option" at bounding box center [299, 65] width 5 height 5
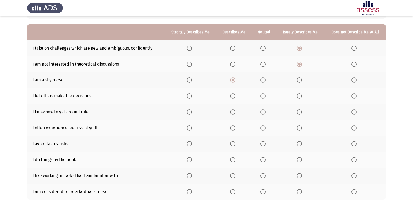
scroll to position [52, 0]
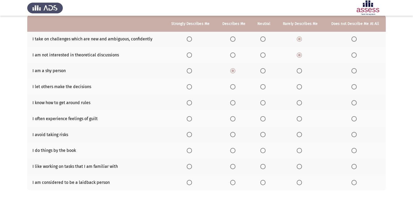
click at [265, 88] on span "Select an option" at bounding box center [262, 86] width 5 height 5
click at [265, 88] on input "Select an option" at bounding box center [262, 86] width 5 height 5
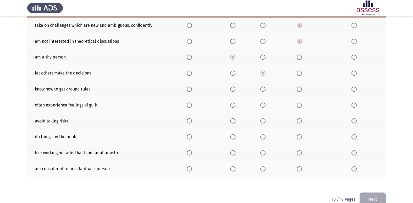
scroll to position [76, 0]
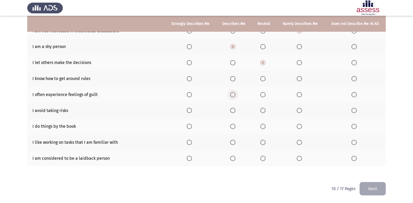
click at [232, 97] on span "Select an option" at bounding box center [232, 94] width 5 height 5
click at [232, 97] on input "Select an option" at bounding box center [232, 94] width 5 height 5
click at [233, 110] on span "Select an option" at bounding box center [233, 110] width 0 height 0
click at [234, 110] on input "Select an option" at bounding box center [232, 110] width 5 height 5
click at [262, 142] on span "Select an option" at bounding box center [262, 142] width 5 height 5
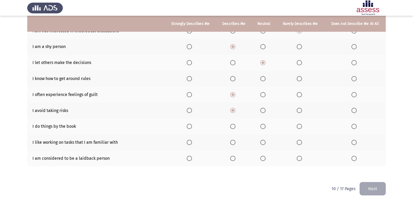
click at [262, 142] on input "Select an option" at bounding box center [262, 142] width 5 height 5
click at [300, 160] on span "Select an option" at bounding box center [299, 158] width 5 height 5
click at [300, 160] on input "Select an option" at bounding box center [299, 158] width 5 height 5
click at [234, 127] on span "Select an option" at bounding box center [232, 126] width 5 height 5
click at [234, 127] on input "Select an option" at bounding box center [232, 126] width 5 height 5
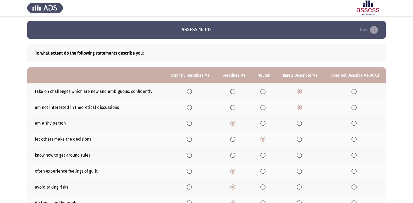
scroll to position [26, 0]
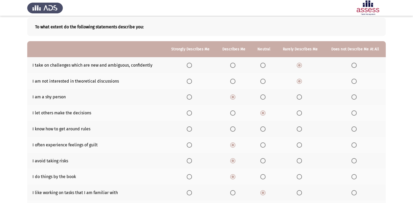
click at [261, 130] on span "Select an option" at bounding box center [262, 128] width 5 height 5
click at [261, 130] on input "Select an option" at bounding box center [262, 128] width 5 height 5
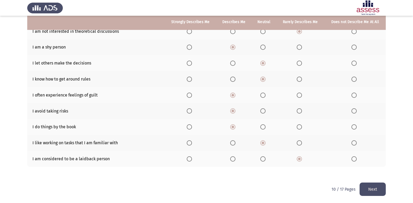
scroll to position [76, 0]
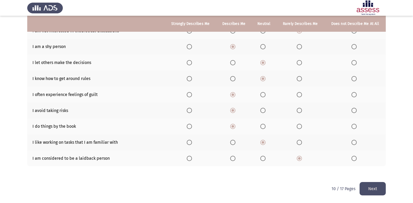
click at [370, 186] on button "Next" at bounding box center [373, 188] width 26 height 13
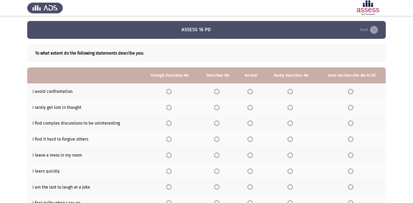
click at [218, 107] on span "Select an option" at bounding box center [216, 107] width 5 height 5
click at [218, 107] on input "Select an option" at bounding box center [216, 107] width 5 height 5
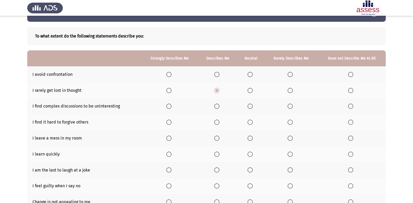
scroll to position [26, 0]
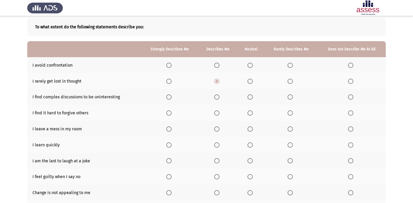
click at [250, 63] on span "Select an option" at bounding box center [250, 65] width 5 height 5
click at [250, 63] on input "Select an option" at bounding box center [250, 65] width 5 height 5
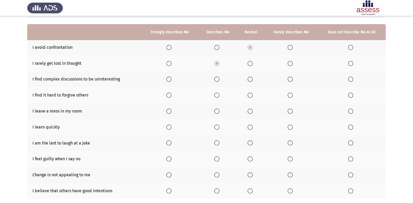
scroll to position [52, 0]
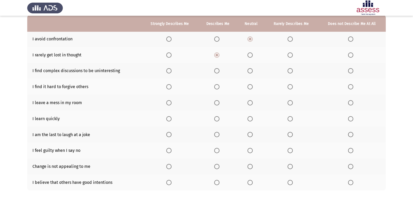
click at [251, 70] on span "Select an option" at bounding box center [250, 70] width 5 height 5
click at [251, 70] on input "Select an option" at bounding box center [250, 70] width 5 height 5
click at [292, 73] on span "Select an option" at bounding box center [290, 70] width 5 height 5
click at [292, 73] on input "Select an option" at bounding box center [290, 70] width 5 height 5
click at [290, 88] on span "Select an option" at bounding box center [290, 86] width 5 height 5
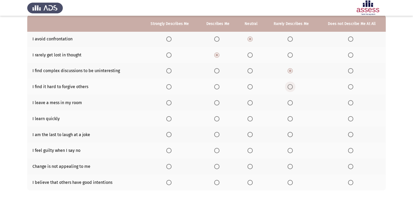
click at [290, 88] on input "Select an option" at bounding box center [290, 86] width 5 height 5
click at [289, 102] on span "Select an option" at bounding box center [290, 102] width 5 height 5
click at [289, 102] on input "Select an option" at bounding box center [290, 102] width 5 height 5
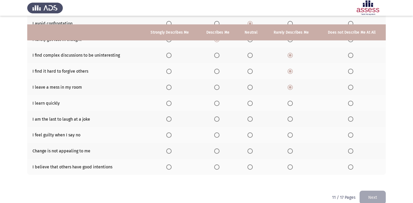
scroll to position [76, 0]
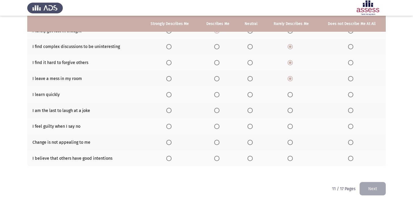
click at [217, 95] on span "Select an option" at bounding box center [217, 95] width 0 height 0
click at [217, 95] on input "Select an option" at bounding box center [216, 94] width 5 height 5
click at [253, 113] on span "Select an option" at bounding box center [250, 110] width 5 height 5
click at [253, 113] on input "Select an option" at bounding box center [250, 110] width 5 height 5
click at [217, 127] on span "Select an option" at bounding box center [216, 126] width 5 height 5
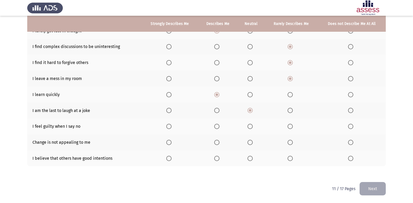
click at [217, 127] on input "Select an option" at bounding box center [216, 126] width 5 height 5
click at [289, 142] on span "Select an option" at bounding box center [290, 142] width 5 height 5
click at [289, 142] on input "Select an option" at bounding box center [290, 142] width 5 height 5
click at [171, 160] on span "Select an option" at bounding box center [168, 158] width 5 height 5
click at [171, 160] on input "Select an option" at bounding box center [168, 158] width 5 height 5
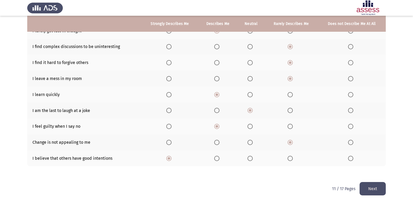
click at [374, 189] on button "Next" at bounding box center [373, 188] width 26 height 13
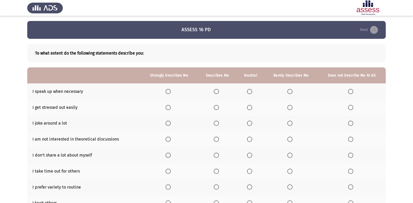
click at [218, 91] on span "Select an option" at bounding box center [216, 91] width 5 height 5
click at [218, 91] on input "Select an option" at bounding box center [216, 91] width 5 height 5
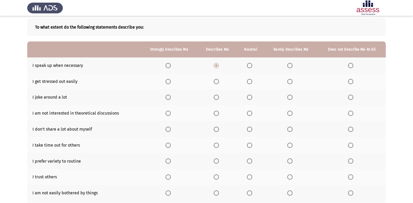
scroll to position [26, 0]
click at [249, 81] on span "Select an option" at bounding box center [249, 81] width 5 height 5
click at [249, 81] on input "Select an option" at bounding box center [249, 81] width 5 height 5
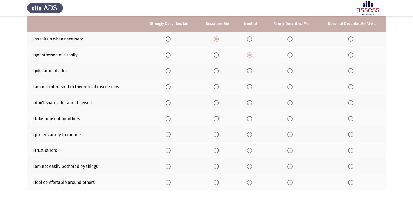
click at [251, 71] on span "Select an option" at bounding box center [249, 70] width 5 height 5
click at [251, 71] on input "Select an option" at bounding box center [249, 70] width 5 height 5
click at [290, 87] on span "Select an option" at bounding box center [289, 86] width 5 height 5
click at [290, 87] on input "Select an option" at bounding box center [289, 86] width 5 height 5
click at [217, 103] on span "Select an option" at bounding box center [216, 102] width 5 height 5
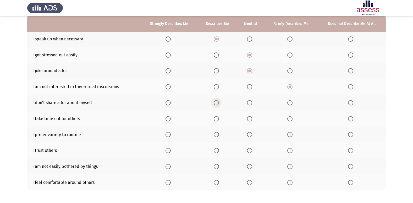
click at [217, 103] on input "Select an option" at bounding box center [216, 102] width 5 height 5
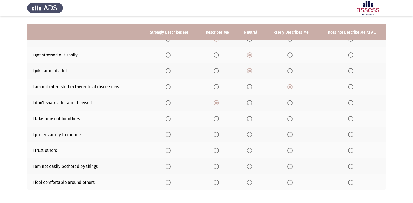
scroll to position [76, 0]
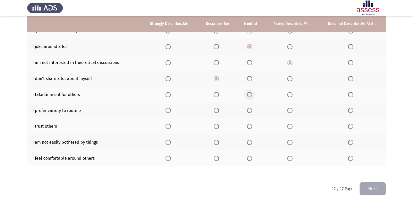
click at [249, 92] on span "Select an option" at bounding box center [249, 94] width 5 height 5
click at [249, 92] on input "Select an option" at bounding box center [249, 94] width 5 height 5
click at [215, 110] on span "Select an option" at bounding box center [216, 110] width 5 height 5
click at [215, 110] on input "Select an option" at bounding box center [216, 110] width 5 height 5
click at [170, 126] on span "Select an option" at bounding box center [168, 126] width 5 height 5
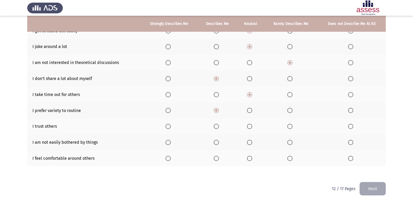
click at [170, 126] on input "Select an option" at bounding box center [168, 126] width 5 height 5
click at [218, 144] on span "Select an option" at bounding box center [216, 142] width 5 height 5
click at [218, 144] on input "Select an option" at bounding box center [216, 142] width 5 height 5
click at [217, 158] on span "Select an option" at bounding box center [216, 158] width 5 height 5
click at [217, 158] on input "Select an option" at bounding box center [216, 158] width 5 height 5
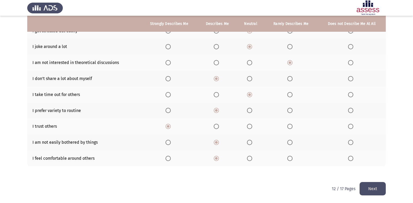
click at [368, 191] on button "Next" at bounding box center [373, 188] width 26 height 13
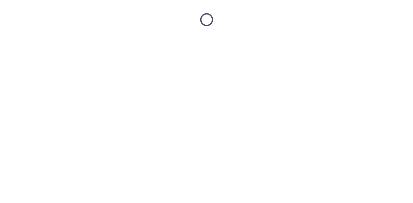
scroll to position [0, 0]
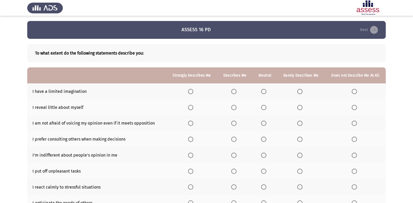
click at [265, 92] on span "Select an option" at bounding box center [263, 91] width 5 height 5
click at [265, 92] on input "Select an option" at bounding box center [263, 91] width 5 height 5
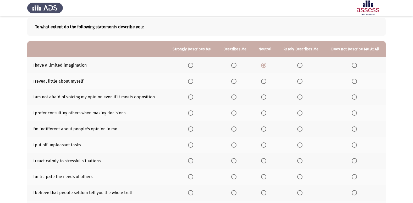
click at [302, 68] on span "Select an option" at bounding box center [299, 65] width 5 height 5
click at [302, 68] on input "Select an option" at bounding box center [299, 65] width 5 height 5
click at [234, 81] on span "Select an option" at bounding box center [234, 81] width 0 height 0
click at [235, 81] on input "Select an option" at bounding box center [233, 81] width 5 height 5
click at [263, 112] on span "Select an option" at bounding box center [263, 112] width 5 height 5
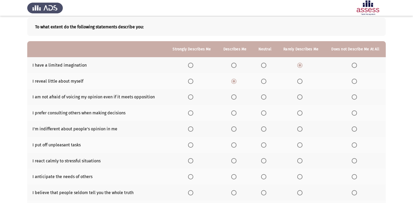
click at [263, 112] on input "Select an option" at bounding box center [263, 112] width 5 height 5
click at [236, 129] on span "Select an option" at bounding box center [233, 128] width 5 height 5
click at [236, 129] on input "Select an option" at bounding box center [233, 128] width 5 height 5
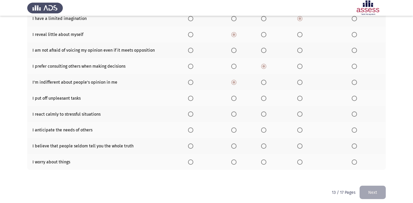
scroll to position [76, 0]
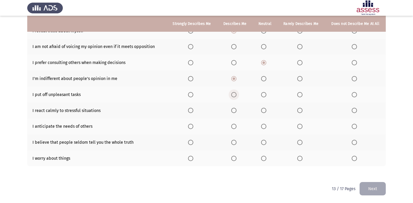
click at [235, 96] on span "Select an option" at bounding box center [233, 94] width 5 height 5
click at [235, 96] on input "Select an option" at bounding box center [233, 94] width 5 height 5
click at [263, 110] on span "Select an option" at bounding box center [263, 110] width 5 height 5
click at [263, 110] on input "Select an option" at bounding box center [263, 110] width 5 height 5
click at [301, 125] on span "Select an option" at bounding box center [299, 126] width 5 height 5
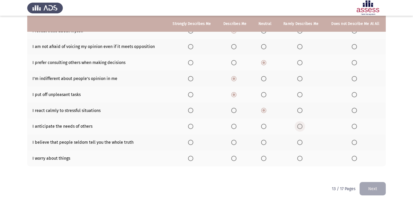
click at [301, 125] on input "Select an option" at bounding box center [299, 126] width 5 height 5
click at [301, 142] on span "Select an option" at bounding box center [299, 142] width 5 height 5
click at [301, 142] on input "Select an option" at bounding box center [299, 142] width 5 height 5
click at [265, 159] on span "Select an option" at bounding box center [263, 158] width 5 height 5
click at [265, 159] on input "Select an option" at bounding box center [263, 158] width 5 height 5
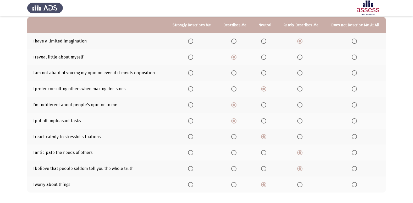
scroll to position [24, 0]
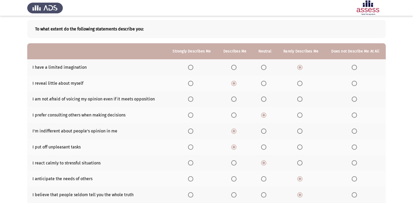
click at [265, 98] on span "Select an option" at bounding box center [263, 98] width 5 height 5
click at [265, 98] on input "Select an option" at bounding box center [263, 98] width 5 height 5
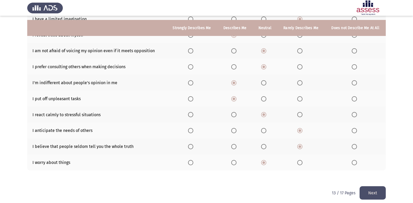
scroll to position [76, 0]
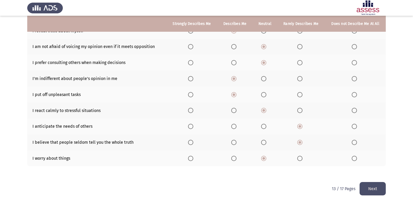
click at [373, 183] on button "Next" at bounding box center [373, 188] width 26 height 13
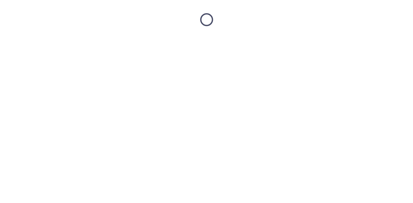
scroll to position [0, 0]
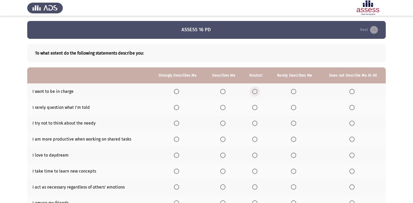
click at [256, 90] on span "Select an option" at bounding box center [254, 91] width 5 height 5
click at [256, 90] on input "Select an option" at bounding box center [254, 91] width 5 height 5
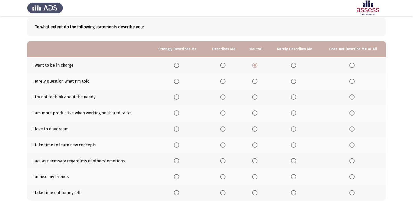
scroll to position [52, 0]
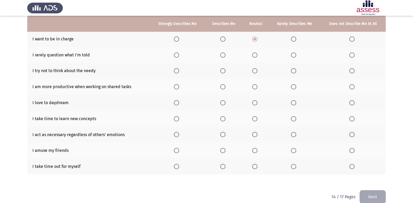
click at [254, 55] on span "Select an option" at bounding box center [254, 54] width 5 height 5
click at [254, 55] on input "Select an option" at bounding box center [254, 54] width 5 height 5
click at [294, 69] on span "Select an option" at bounding box center [293, 70] width 5 height 5
click at [294, 69] on input "Select an option" at bounding box center [293, 70] width 5 height 5
click at [258, 70] on span "Select an option" at bounding box center [254, 70] width 5 height 5
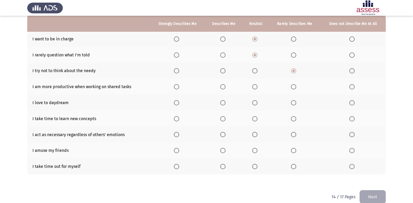
click at [258, 70] on input "Select an option" at bounding box center [254, 70] width 5 height 5
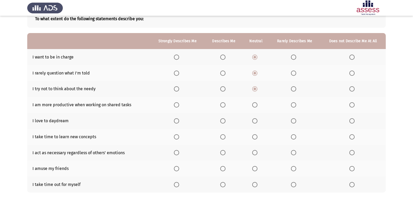
scroll to position [61, 0]
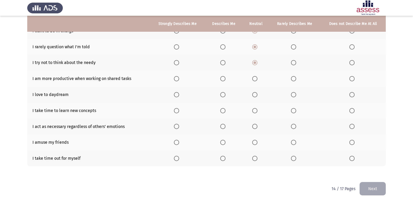
click at [255, 96] on span "Select an option" at bounding box center [254, 94] width 5 height 5
click at [255, 96] on input "Select an option" at bounding box center [254, 94] width 5 height 5
click at [256, 81] on span "Select an option" at bounding box center [254, 78] width 5 height 5
click at [256, 81] on input "Select an option" at bounding box center [254, 78] width 5 height 5
click at [222, 111] on span "Select an option" at bounding box center [222, 110] width 5 height 5
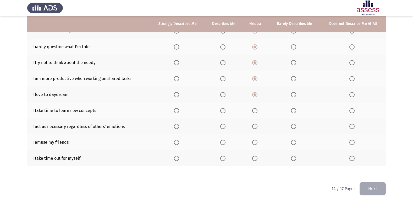
click at [222, 111] on input "Select an option" at bounding box center [222, 110] width 5 height 5
click at [223, 126] on span "Select an option" at bounding box center [222, 126] width 5 height 5
click at [223, 126] on input "Select an option" at bounding box center [222, 126] width 5 height 5
click at [256, 142] on span "Select an option" at bounding box center [254, 142] width 5 height 5
click at [256, 142] on input "Select an option" at bounding box center [254, 142] width 5 height 5
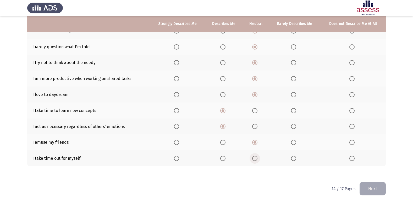
click at [255, 159] on span "Select an option" at bounding box center [254, 158] width 5 height 5
click at [255, 159] on input "Select an option" at bounding box center [254, 158] width 5 height 5
click at [381, 190] on button "Next" at bounding box center [373, 188] width 26 height 13
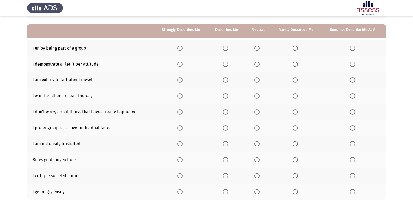
scroll to position [52, 0]
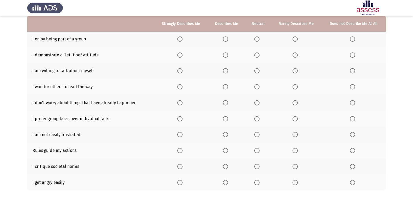
click at [227, 36] on span "Select an option" at bounding box center [225, 38] width 5 height 5
click at [227, 36] on input "Select an option" at bounding box center [225, 38] width 5 height 5
click at [257, 55] on span "Select an option" at bounding box center [256, 54] width 5 height 5
click at [257, 55] on input "Select an option" at bounding box center [256, 54] width 5 height 5
click at [295, 71] on span "Select an option" at bounding box center [295, 71] width 0 height 0
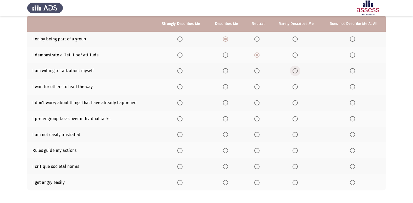
click at [295, 71] on input "Select an option" at bounding box center [295, 70] width 5 height 5
click at [226, 88] on span "Select an option" at bounding box center [225, 86] width 5 height 5
click at [226, 88] on input "Select an option" at bounding box center [225, 86] width 5 height 5
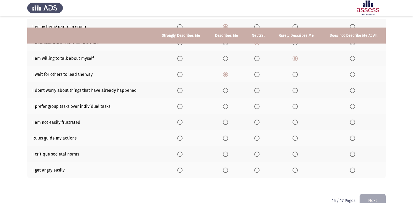
scroll to position [76, 0]
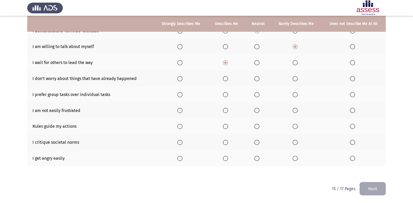
click at [225, 79] on span "Select an option" at bounding box center [225, 78] width 5 height 5
click at [225, 79] on input "Select an option" at bounding box center [225, 78] width 5 height 5
click at [257, 95] on span "Select an option" at bounding box center [256, 94] width 5 height 5
click at [257, 95] on input "Select an option" at bounding box center [256, 94] width 5 height 5
click at [228, 111] on span "Select an option" at bounding box center [225, 110] width 5 height 5
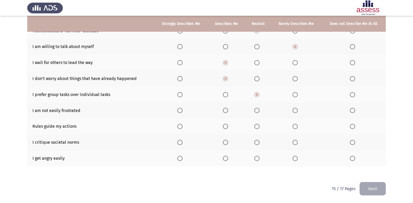
click at [228, 111] on input "Select an option" at bounding box center [225, 110] width 5 height 5
click at [228, 127] on span "Select an option" at bounding box center [225, 126] width 5 height 5
click at [228, 127] on input "Select an option" at bounding box center [225, 126] width 5 height 5
click at [260, 142] on span "Select an option" at bounding box center [256, 142] width 5 height 5
click at [260, 142] on input "Select an option" at bounding box center [256, 142] width 5 height 5
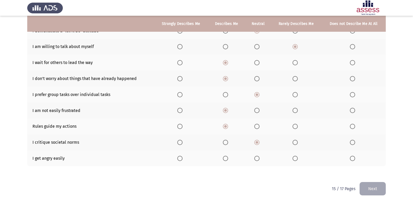
click at [294, 157] on span "Select an option" at bounding box center [295, 158] width 5 height 5
click at [294, 157] on input "Select an option" at bounding box center [295, 158] width 5 height 5
click at [373, 185] on button "Next" at bounding box center [373, 188] width 26 height 13
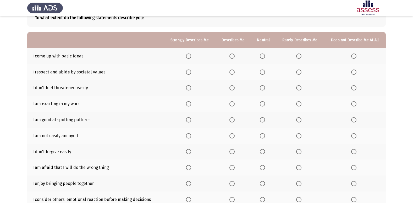
scroll to position [26, 0]
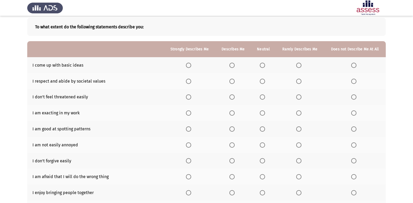
click at [262, 65] on span "Select an option" at bounding box center [262, 65] width 5 height 5
click at [262, 65] on input "Select an option" at bounding box center [262, 65] width 5 height 5
click at [233, 97] on span "Select an option" at bounding box center [231, 96] width 5 height 5
click at [233, 97] on input "Select an option" at bounding box center [231, 96] width 5 height 5
click at [232, 81] on span "Select an option" at bounding box center [231, 81] width 5 height 5
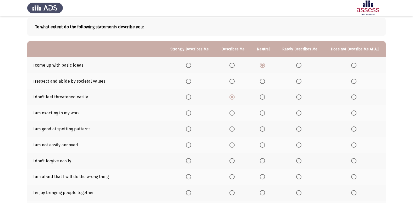
click at [232, 81] on input "Select an option" at bounding box center [231, 81] width 5 height 5
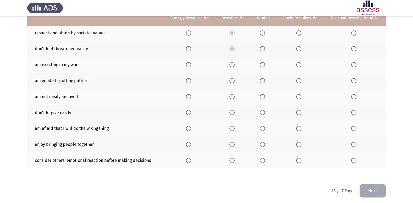
scroll to position [76, 0]
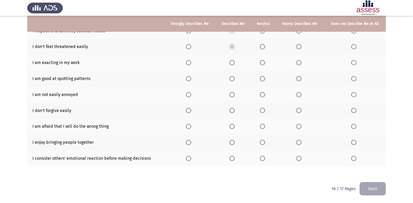
click at [233, 63] on span "Select an option" at bounding box center [231, 62] width 5 height 5
click at [233, 63] on input "Select an option" at bounding box center [231, 62] width 5 height 5
click at [231, 79] on span "Select an option" at bounding box center [231, 78] width 5 height 5
click at [231, 79] on input "Select an option" at bounding box center [231, 78] width 5 height 5
click at [234, 95] on span "Select an option" at bounding box center [231, 94] width 5 height 5
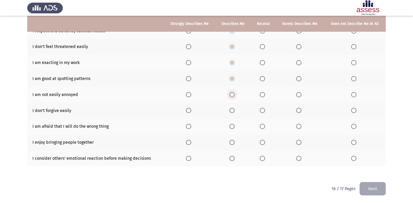
click at [234, 95] on input "Select an option" at bounding box center [231, 94] width 5 height 5
click at [299, 111] on span "Select an option" at bounding box center [298, 110] width 5 height 5
click at [299, 111] on input "Select an option" at bounding box center [298, 110] width 5 height 5
click at [232, 125] on span "Select an option" at bounding box center [231, 126] width 5 height 5
click at [232, 125] on input "Select an option" at bounding box center [231, 126] width 5 height 5
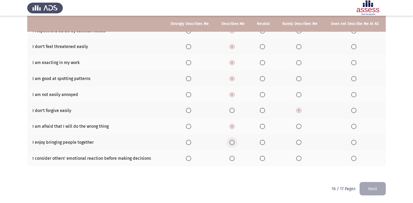
click at [233, 143] on span "Select an option" at bounding box center [231, 142] width 5 height 5
click at [233, 143] on input "Select an option" at bounding box center [231, 142] width 5 height 5
click at [234, 159] on span "Select an option" at bounding box center [231, 158] width 5 height 5
click at [234, 159] on input "Select an option" at bounding box center [231, 158] width 5 height 5
click at [365, 188] on button "Next" at bounding box center [373, 188] width 26 height 13
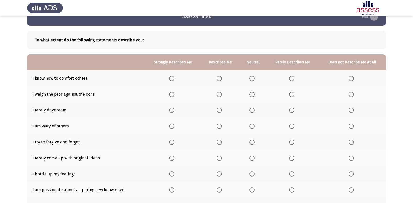
scroll to position [26, 0]
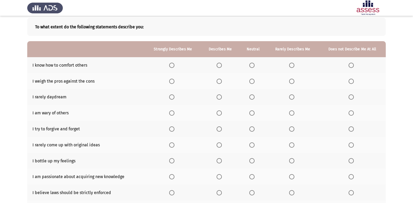
click at [220, 81] on span "Select an option" at bounding box center [219, 81] width 5 height 5
click at [220, 81] on input "Select an option" at bounding box center [219, 81] width 5 height 5
click at [250, 98] on span "Select an option" at bounding box center [251, 96] width 5 height 5
click at [250, 98] on input "Select an option" at bounding box center [251, 96] width 5 height 5
click at [250, 113] on span "Select an option" at bounding box center [251, 112] width 5 height 5
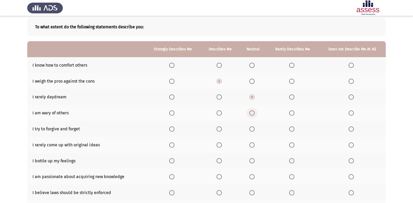
click at [250, 113] on input "Select an option" at bounding box center [251, 112] width 5 height 5
click at [251, 64] on span "Select an option" at bounding box center [251, 65] width 5 height 5
click at [251, 64] on input "Select an option" at bounding box center [251, 65] width 5 height 5
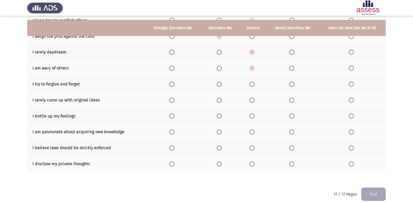
scroll to position [76, 0]
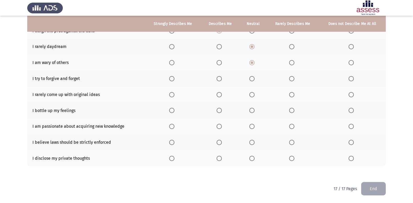
click at [221, 80] on span "Select an option" at bounding box center [219, 78] width 5 height 5
click at [221, 80] on input "Select an option" at bounding box center [219, 78] width 5 height 5
click at [292, 96] on span "Select an option" at bounding box center [291, 94] width 5 height 5
click at [292, 96] on input "Select an option" at bounding box center [291, 94] width 5 height 5
click at [256, 93] on label "Select an option" at bounding box center [252, 94] width 7 height 5
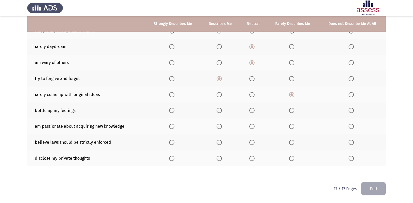
click at [255, 93] on input "Select an option" at bounding box center [251, 94] width 5 height 5
click at [218, 109] on span "Select an option" at bounding box center [219, 110] width 5 height 5
click at [218, 109] on input "Select an option" at bounding box center [219, 110] width 5 height 5
click at [221, 127] on span "Select an option" at bounding box center [219, 126] width 5 height 5
click at [221, 127] on input "Select an option" at bounding box center [219, 126] width 5 height 5
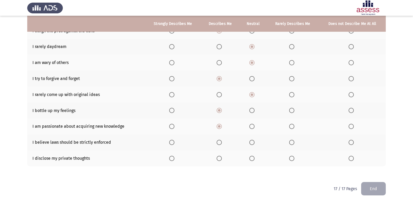
click at [223, 141] on label "Select an option" at bounding box center [220, 142] width 7 height 5
click at [222, 141] on input "Select an option" at bounding box center [219, 142] width 5 height 5
click at [291, 159] on span "Select an option" at bounding box center [291, 158] width 5 height 5
click at [291, 159] on input "Select an option" at bounding box center [291, 158] width 5 height 5
click at [353, 160] on span "Select an option" at bounding box center [351, 158] width 5 height 5
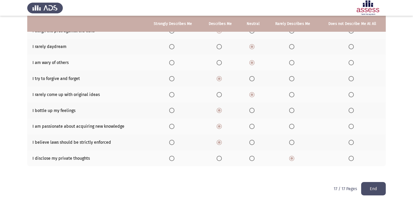
click at [353, 160] on input "Select an option" at bounding box center [351, 158] width 5 height 5
click at [371, 186] on button "End" at bounding box center [373, 188] width 25 height 13
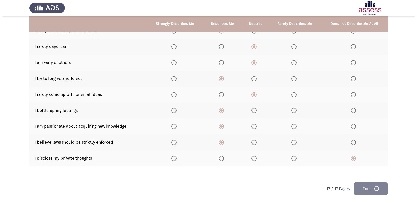
scroll to position [0, 0]
